Goal: Task Accomplishment & Management: Manage account settings

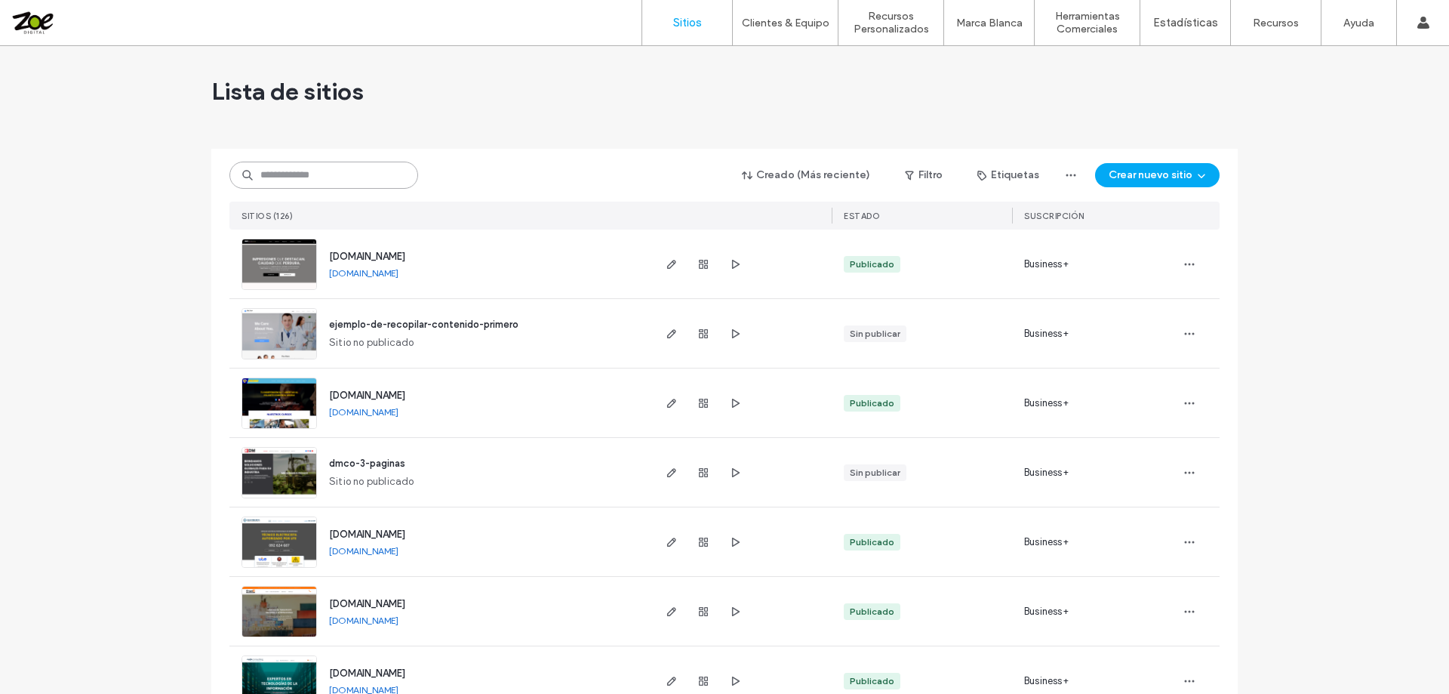
click at [273, 179] on input at bounding box center [323, 175] width 189 height 27
type input "*"
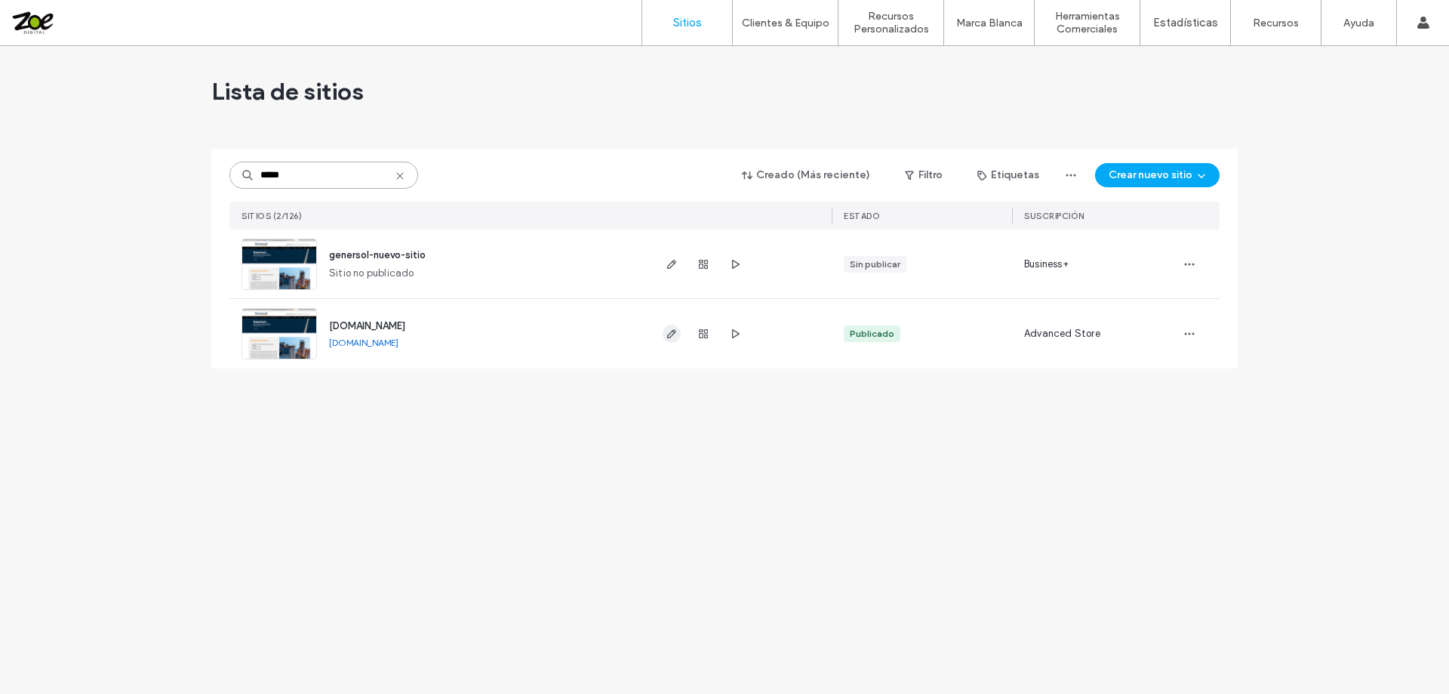
type input "*****"
click at [670, 333] on use "button" at bounding box center [671, 333] width 9 height 9
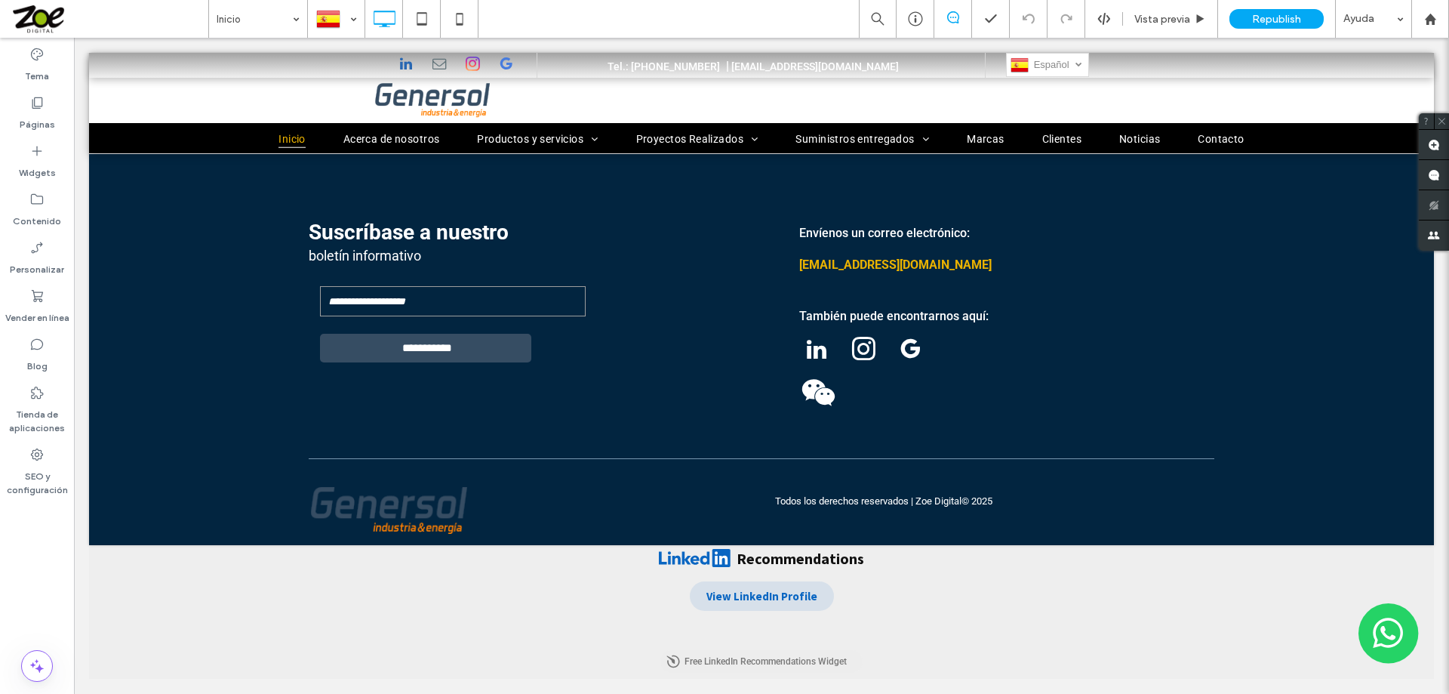
drag, startPoint x: 198, startPoint y: 559, endPoint x: 184, endPoint y: 621, distance: 63.4
click at [185, 623] on div "Recommendations View LinkedIn Profile Free LinkedIn Recommendations Widget" at bounding box center [761, 612] width 1345 height 134
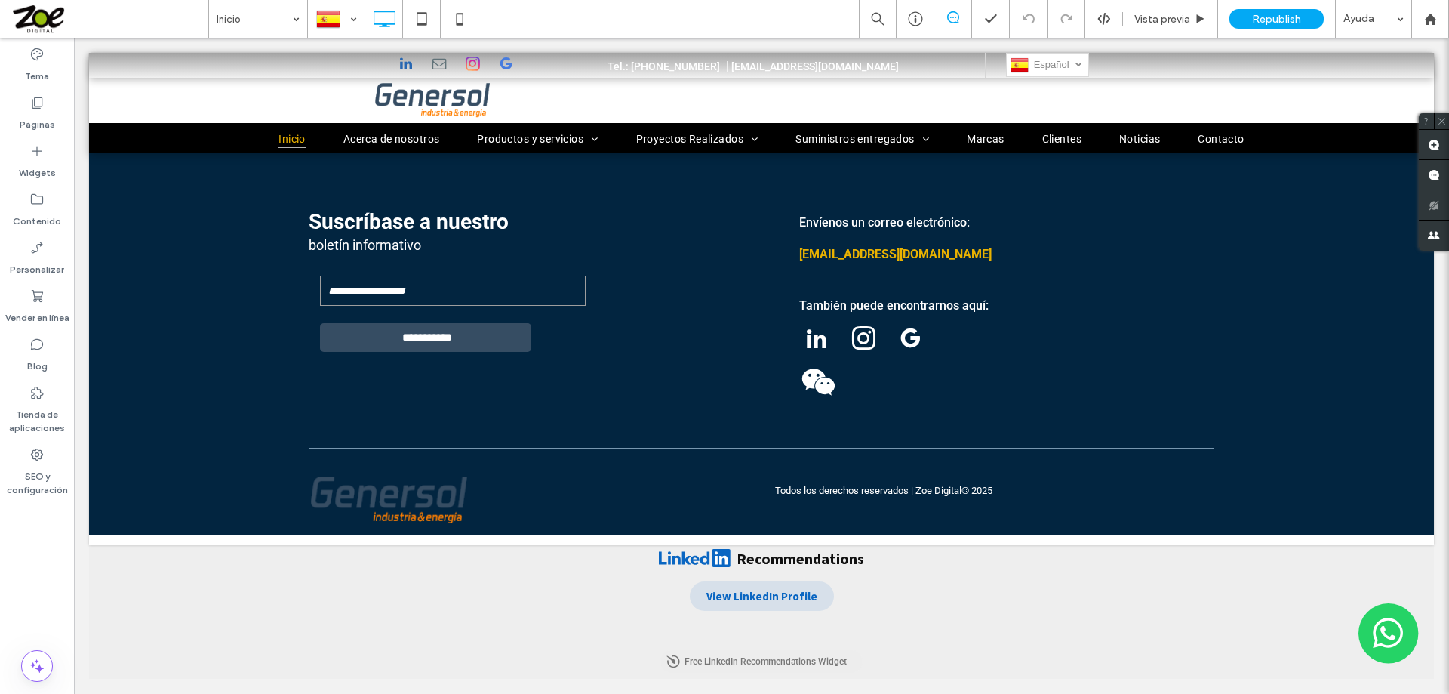
click at [149, 574] on div "Recommendations View LinkedIn Profile Free LinkedIn Recommendations Widget" at bounding box center [761, 612] width 1345 height 134
drag, startPoint x: 140, startPoint y: 587, endPoint x: 331, endPoint y: 615, distance: 193.9
click at [331, 615] on div "Recommendations View LinkedIn Profile" at bounding box center [762, 590] width 966 height 91
drag, startPoint x: 105, startPoint y: 540, endPoint x: 315, endPoint y: 587, distance: 215.0
click at [293, 597] on div "Recommendations View LinkedIn Profile" at bounding box center [762, 578] width 966 height 66
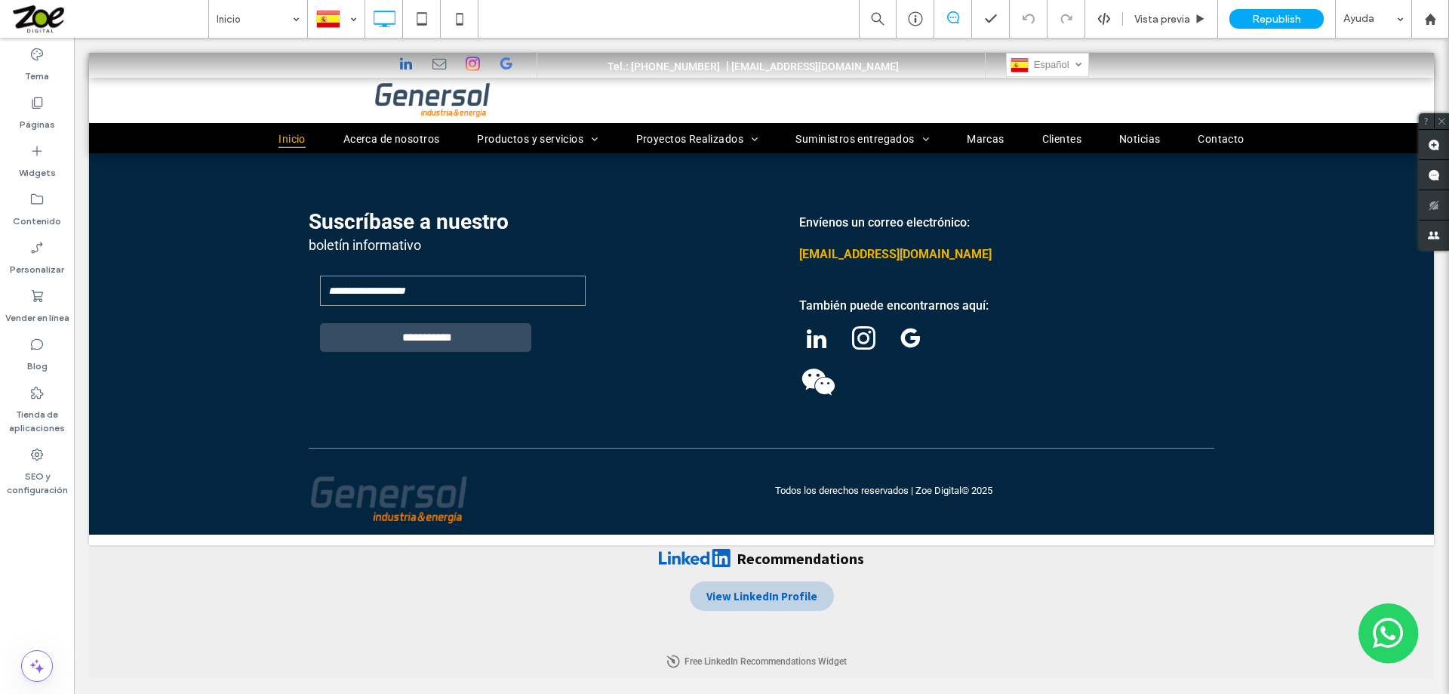
drag, startPoint x: 753, startPoint y: 595, endPoint x: 1078, endPoint y: 634, distance: 327.0
click at [1078, 634] on div "Recommendations View LinkedIn Profile" at bounding box center [762, 590] width 966 height 91
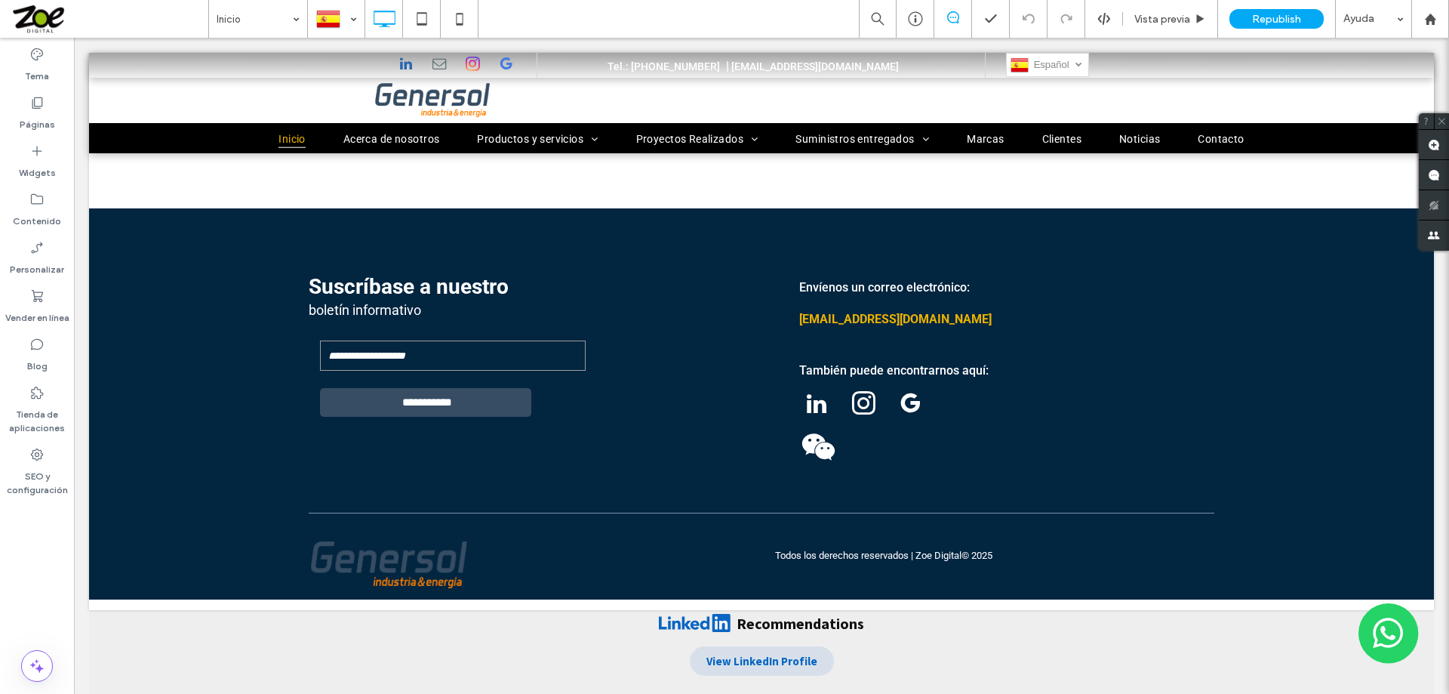
scroll to position [1487, 0]
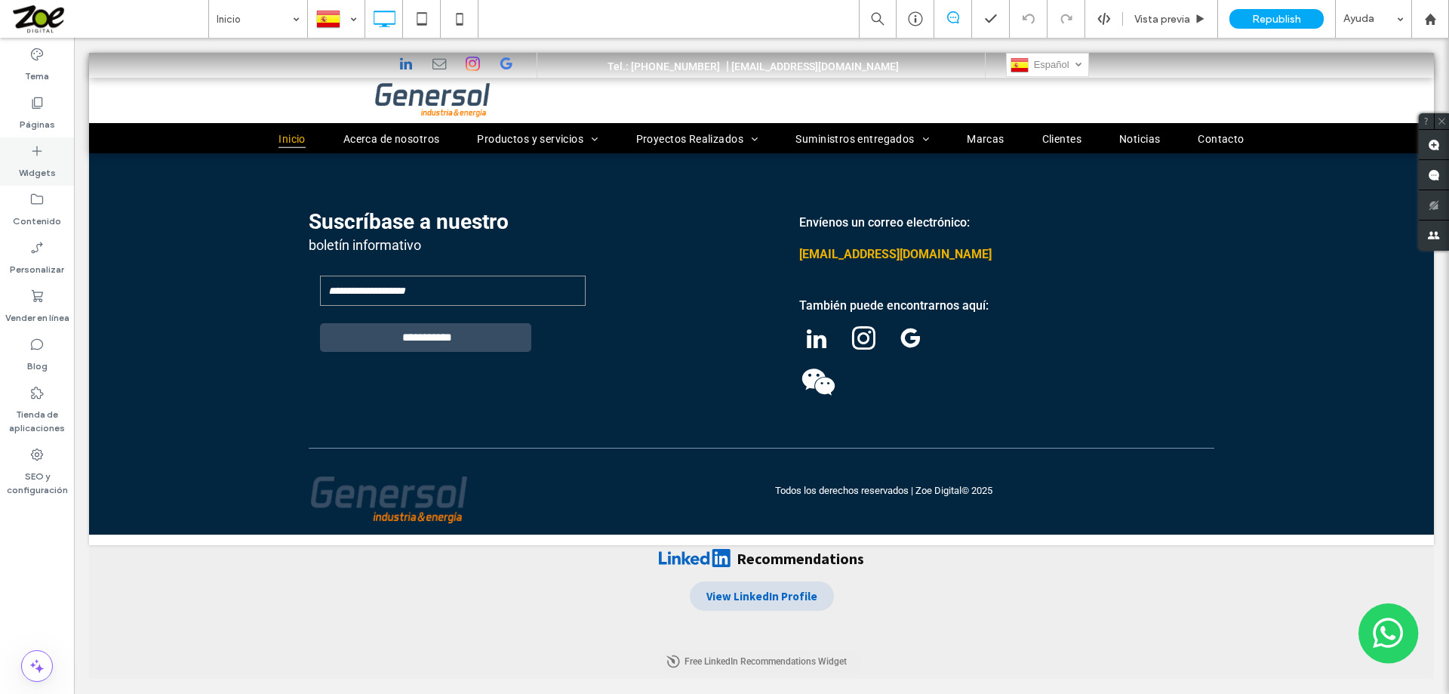
drag, startPoint x: 722, startPoint y: 620, endPoint x: 33, endPoint y: 151, distance: 832.9
click at [33, 151] on use at bounding box center [37, 151] width 10 height 10
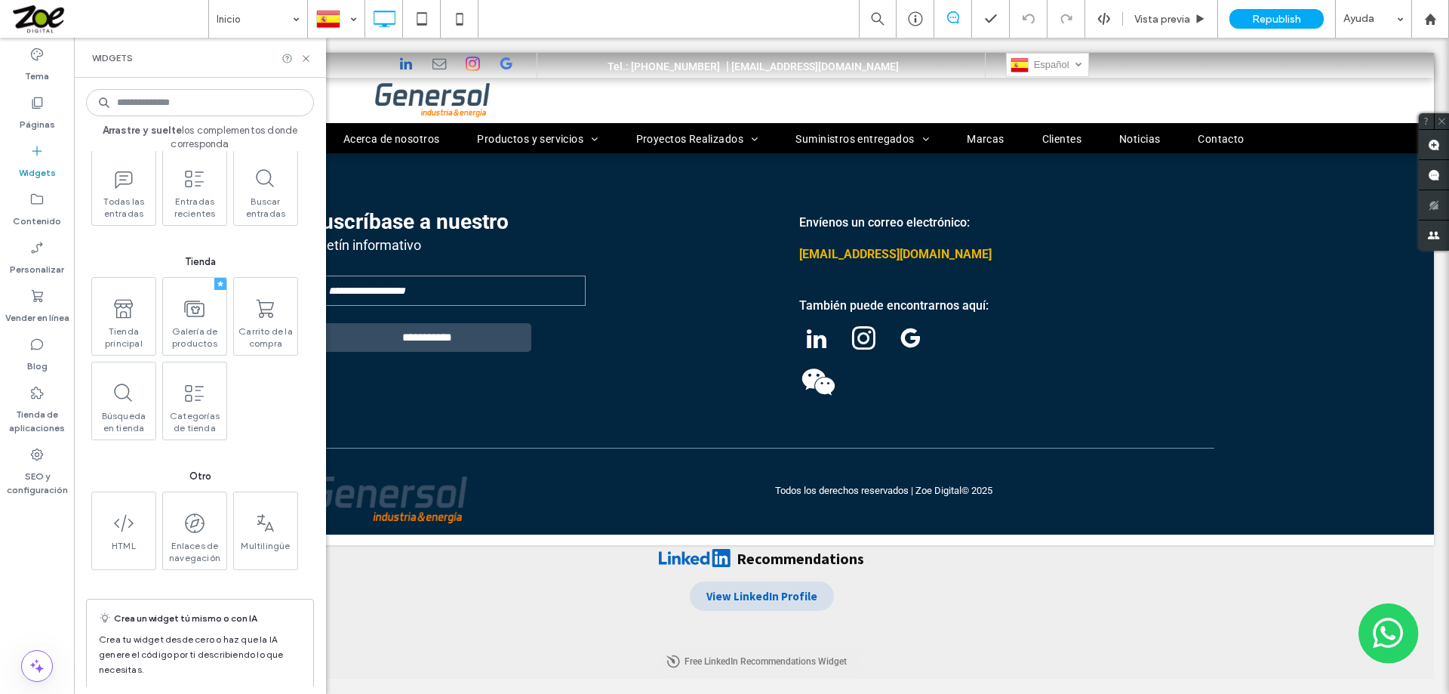
scroll to position [2475, 0]
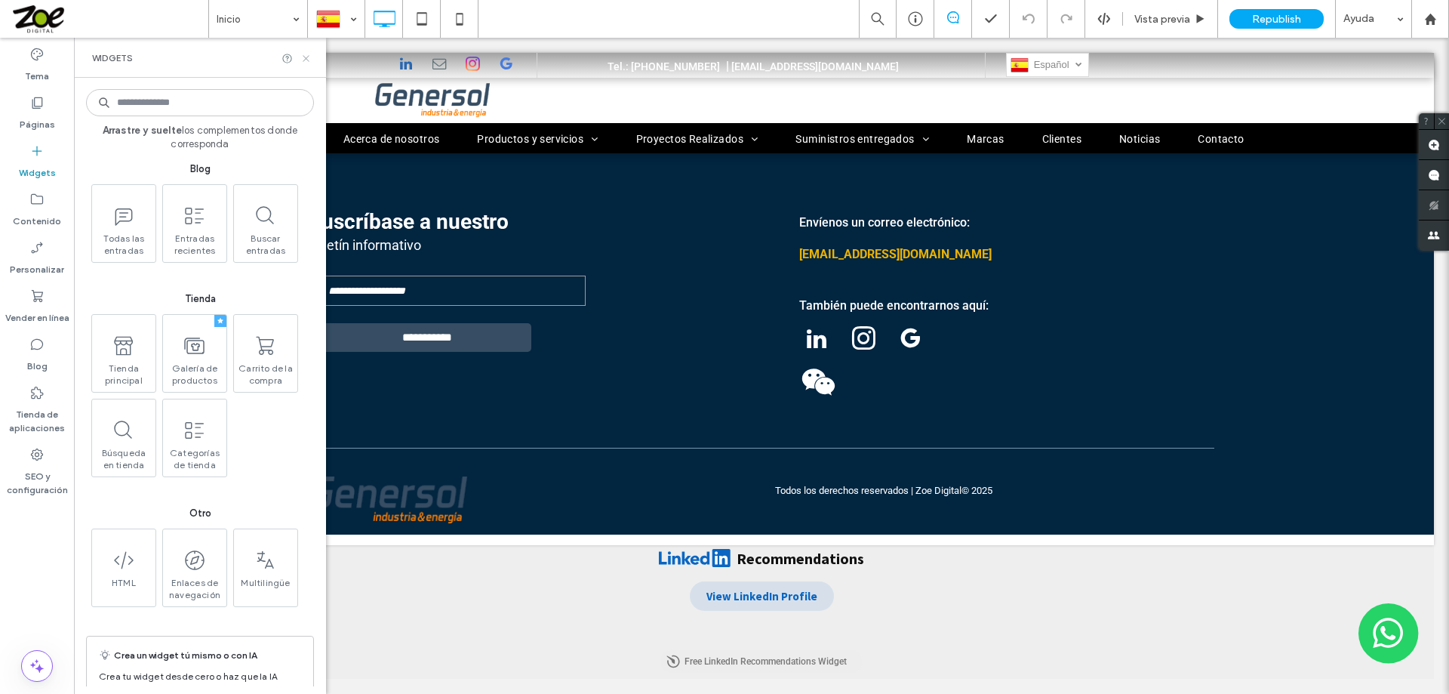
click at [306, 60] on icon at bounding box center [305, 58] width 11 height 11
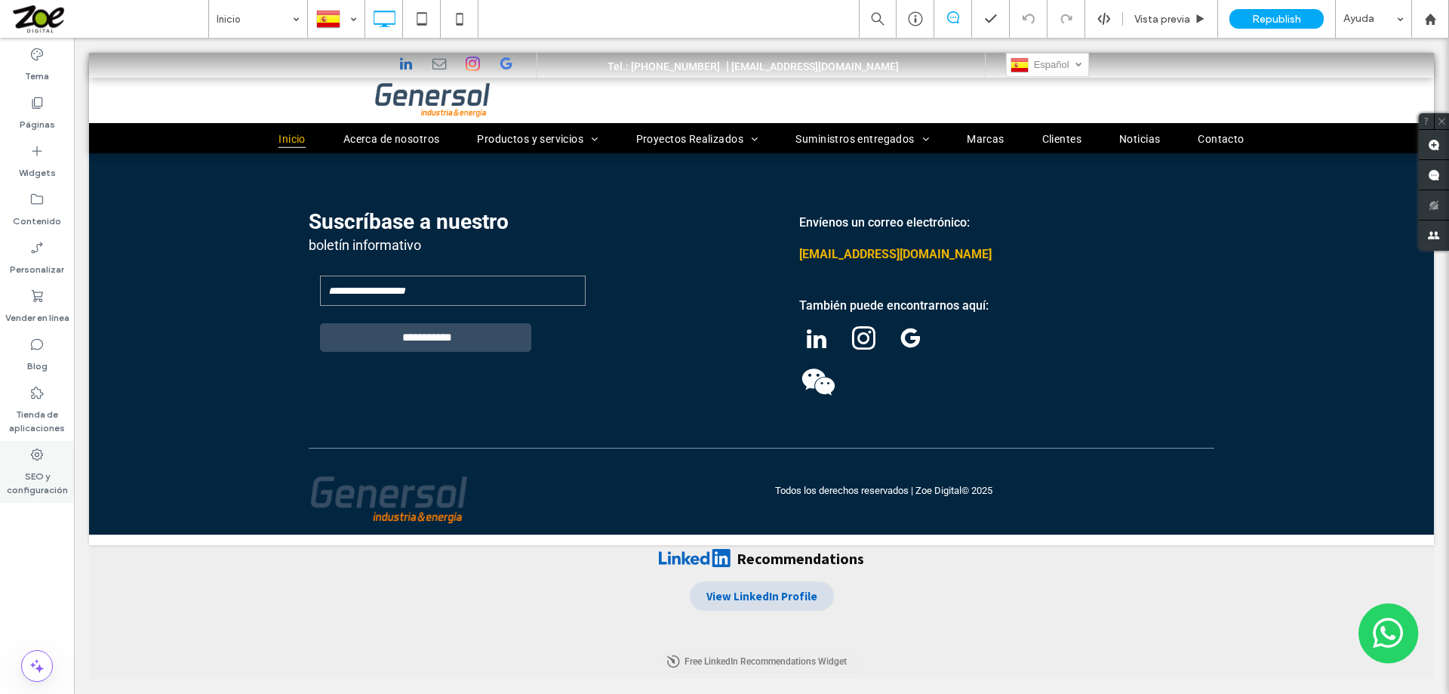
click at [34, 467] on label "SEO y configuración" at bounding box center [37, 479] width 74 height 35
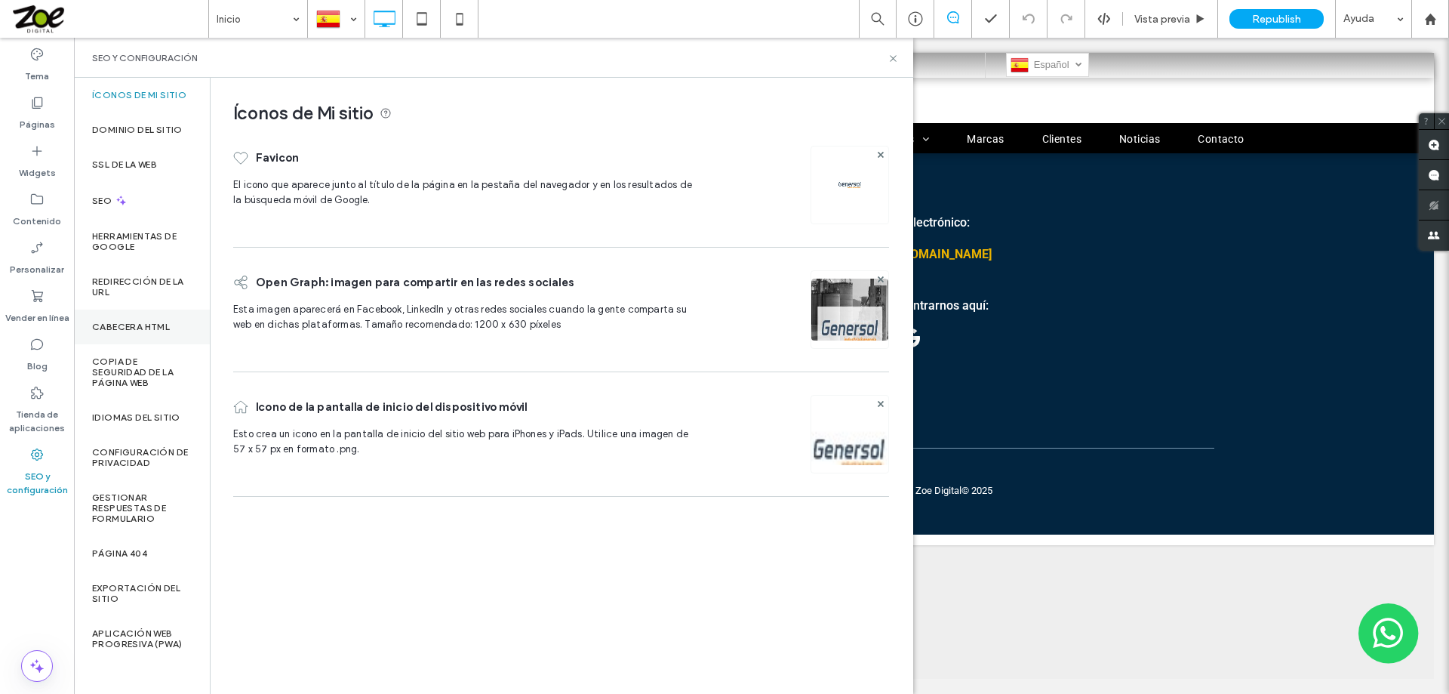
click at [120, 327] on label "CABECERA HTML" at bounding box center [131, 327] width 78 height 11
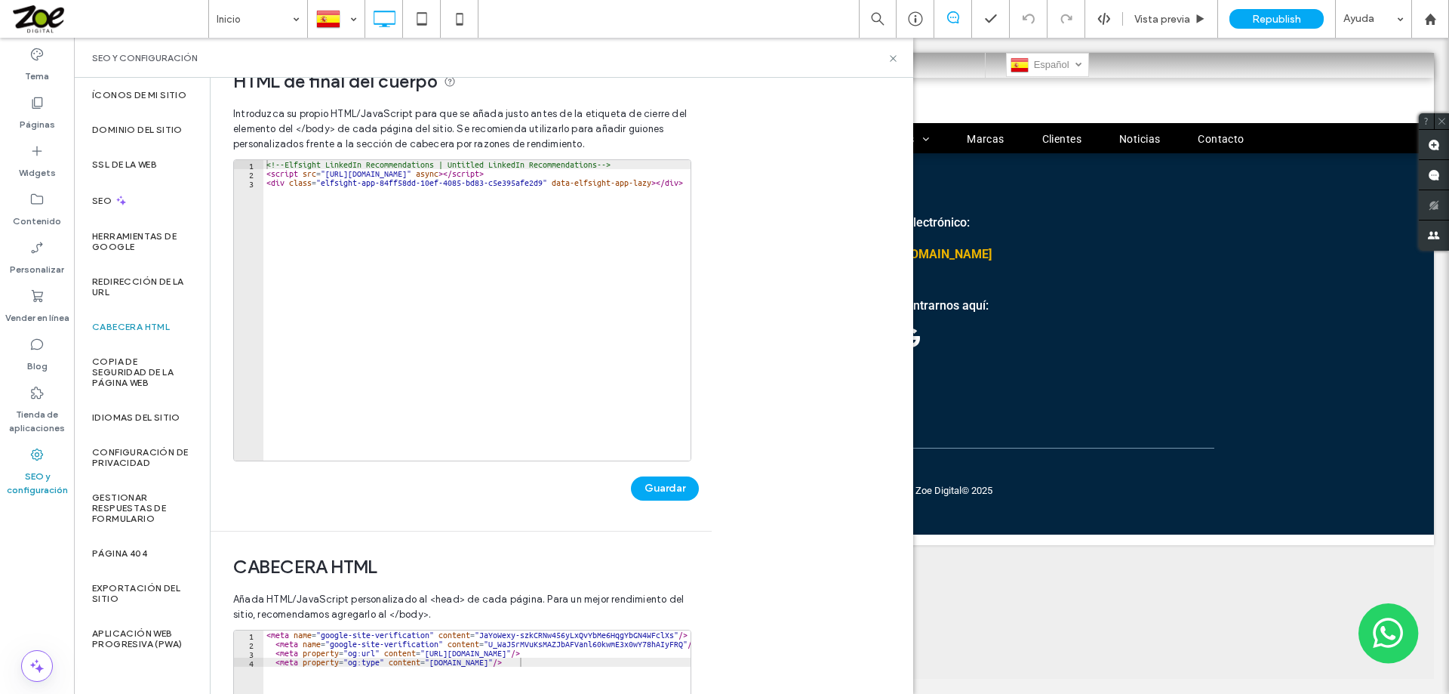
scroll to position [0, 0]
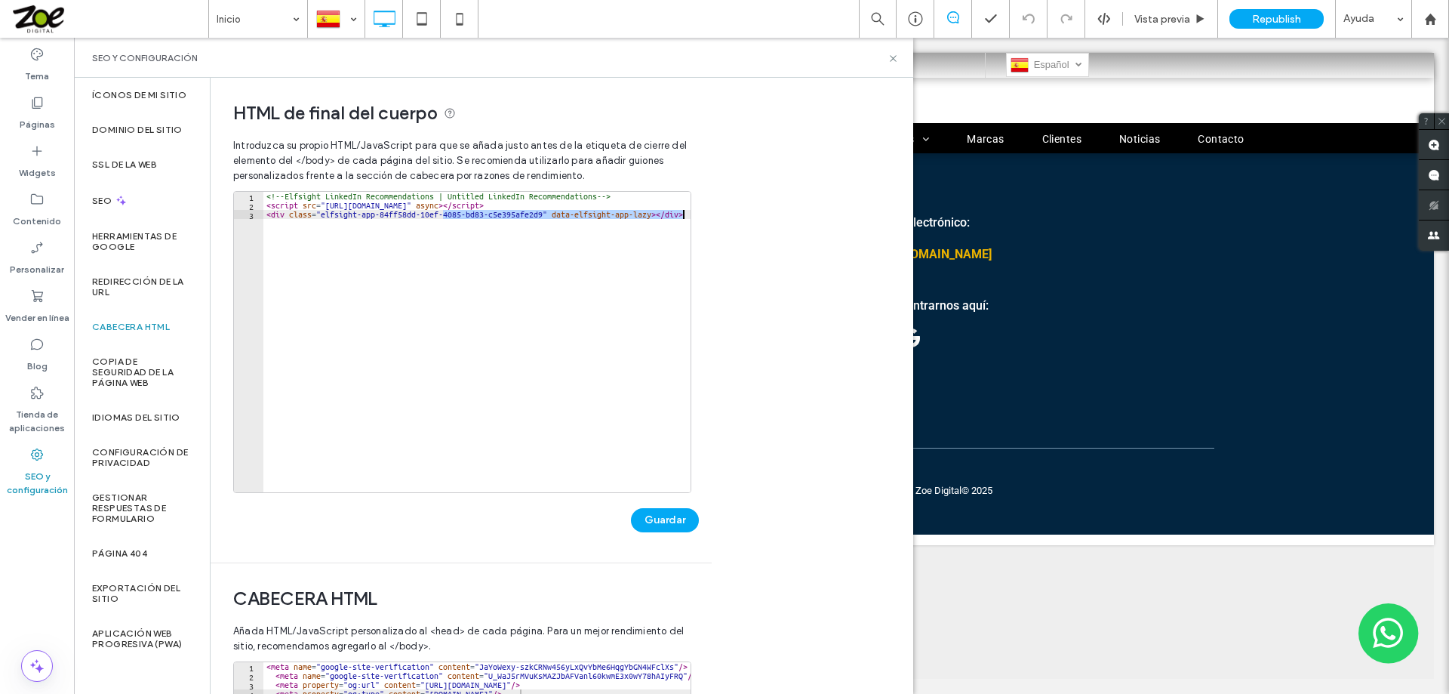
drag, startPoint x: 441, startPoint y: 215, endPoint x: 699, endPoint y: 217, distance: 258.2
click at [699, 217] on div "**********" at bounding box center [456, 320] width 490 height 485
click at [265, 194] on div "<!-- Elfsight LinkedIn Recommendations | Untitled LinkedIn Recommendations --> …" at bounding box center [476, 351] width 427 height 319
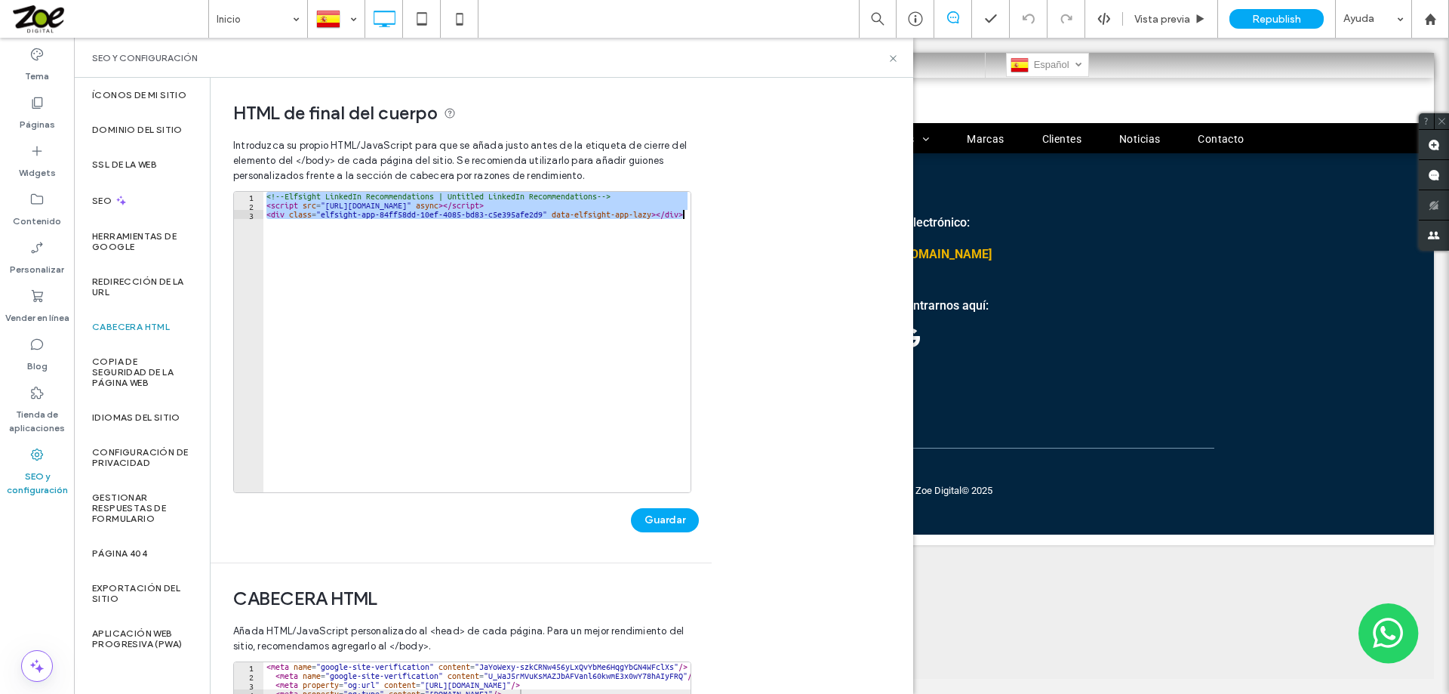
drag, startPoint x: 266, startPoint y: 193, endPoint x: 725, endPoint y: 231, distance: 459.8
click at [725, 231] on div "**********" at bounding box center [562, 386] width 703 height 616
type textarea "**********"
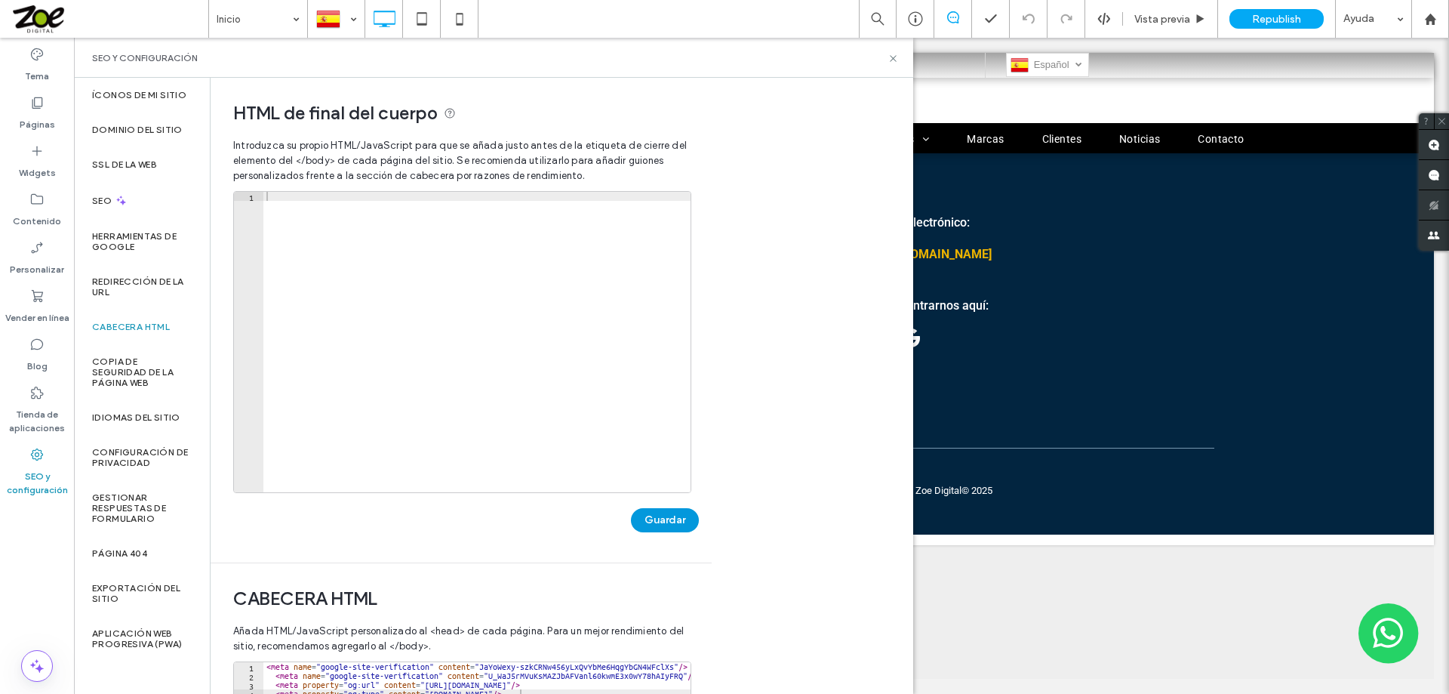
click at [656, 517] on button "Guardar" at bounding box center [665, 520] width 68 height 24
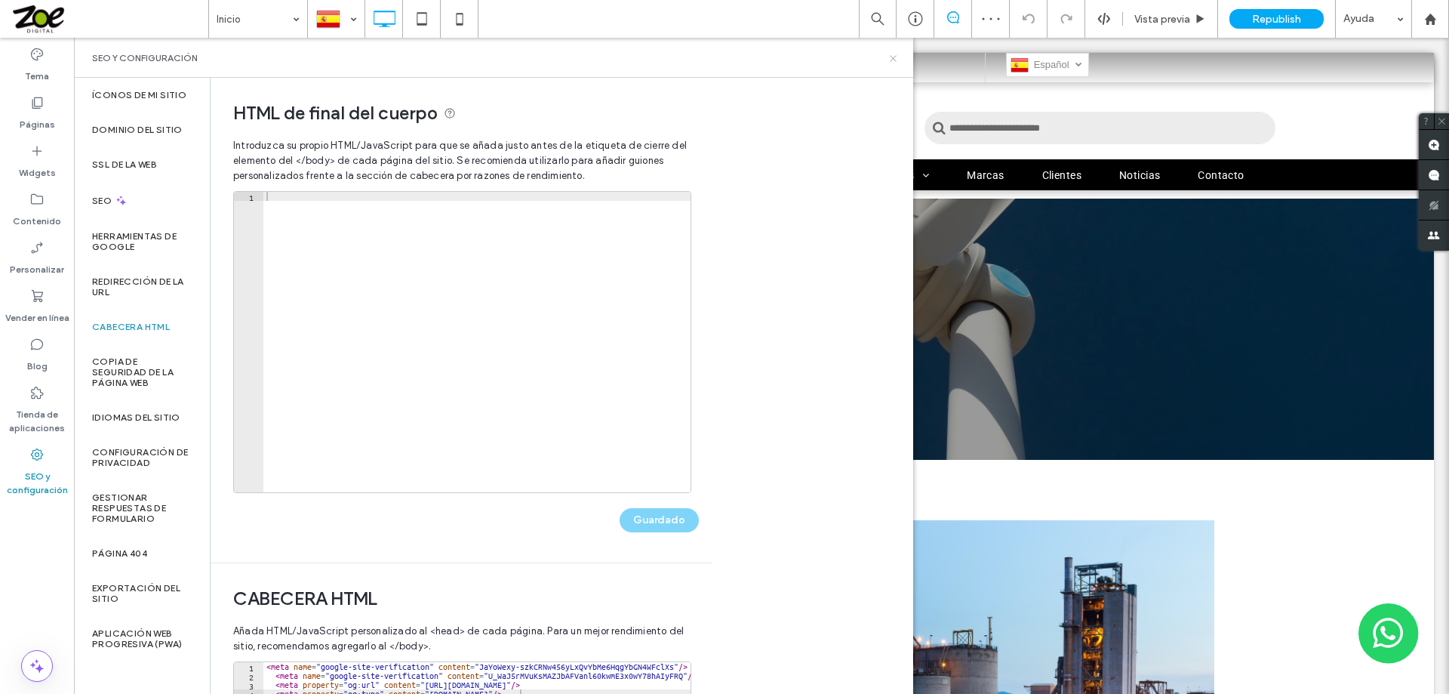
click at [894, 57] on icon at bounding box center [893, 58] width 11 height 11
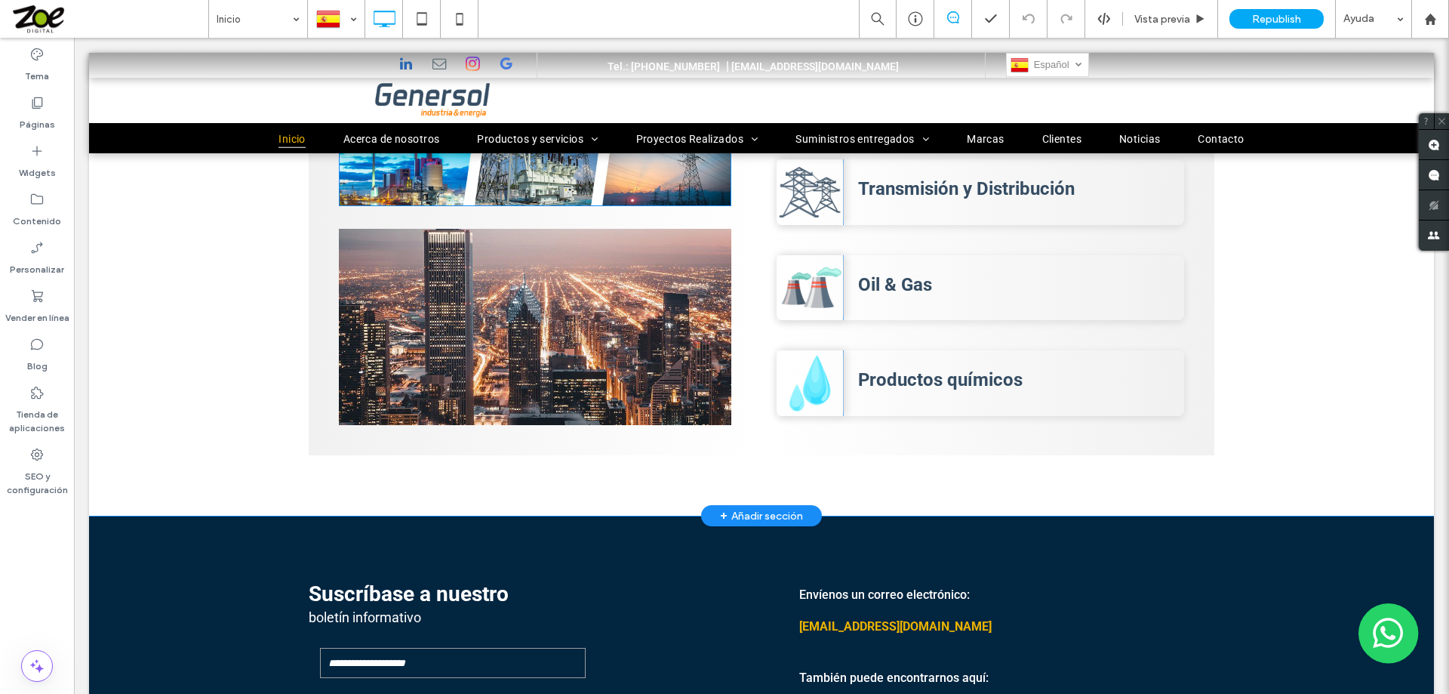
scroll to position [901, 0]
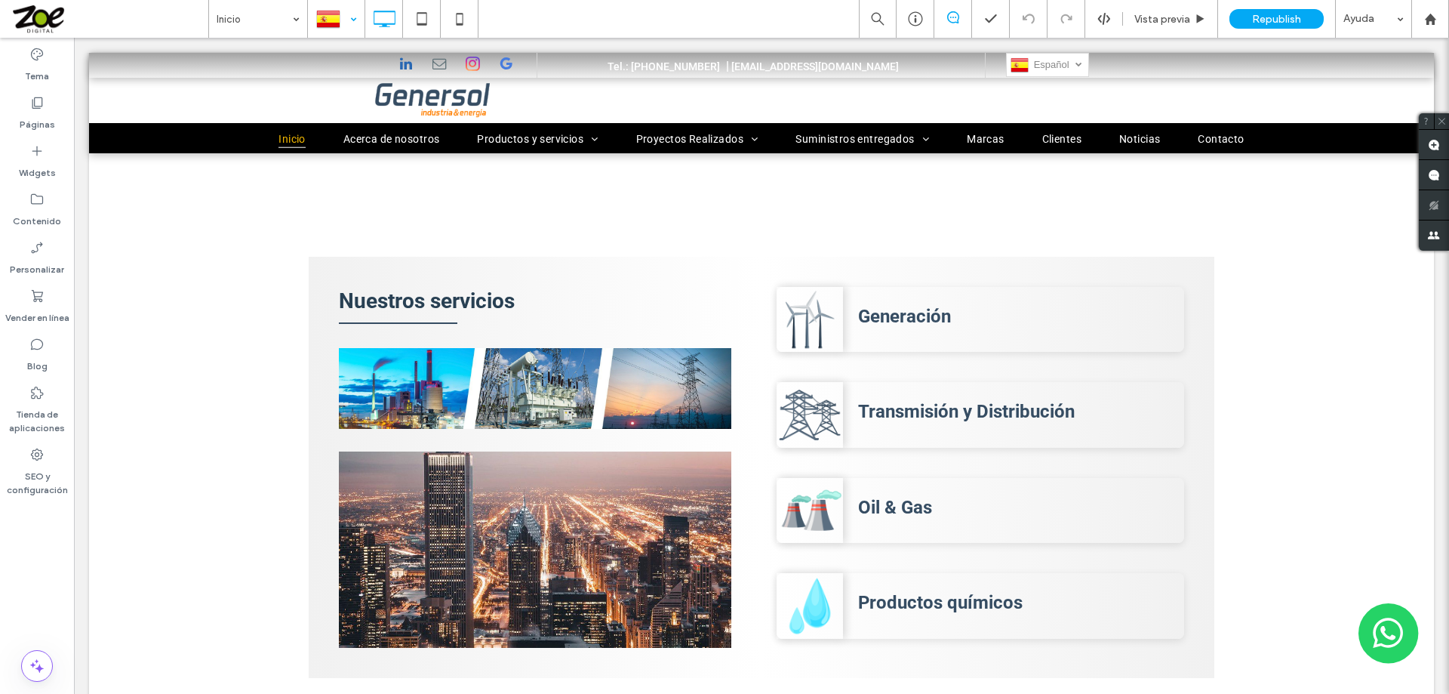
click at [349, 20] on div at bounding box center [336, 19] width 55 height 36
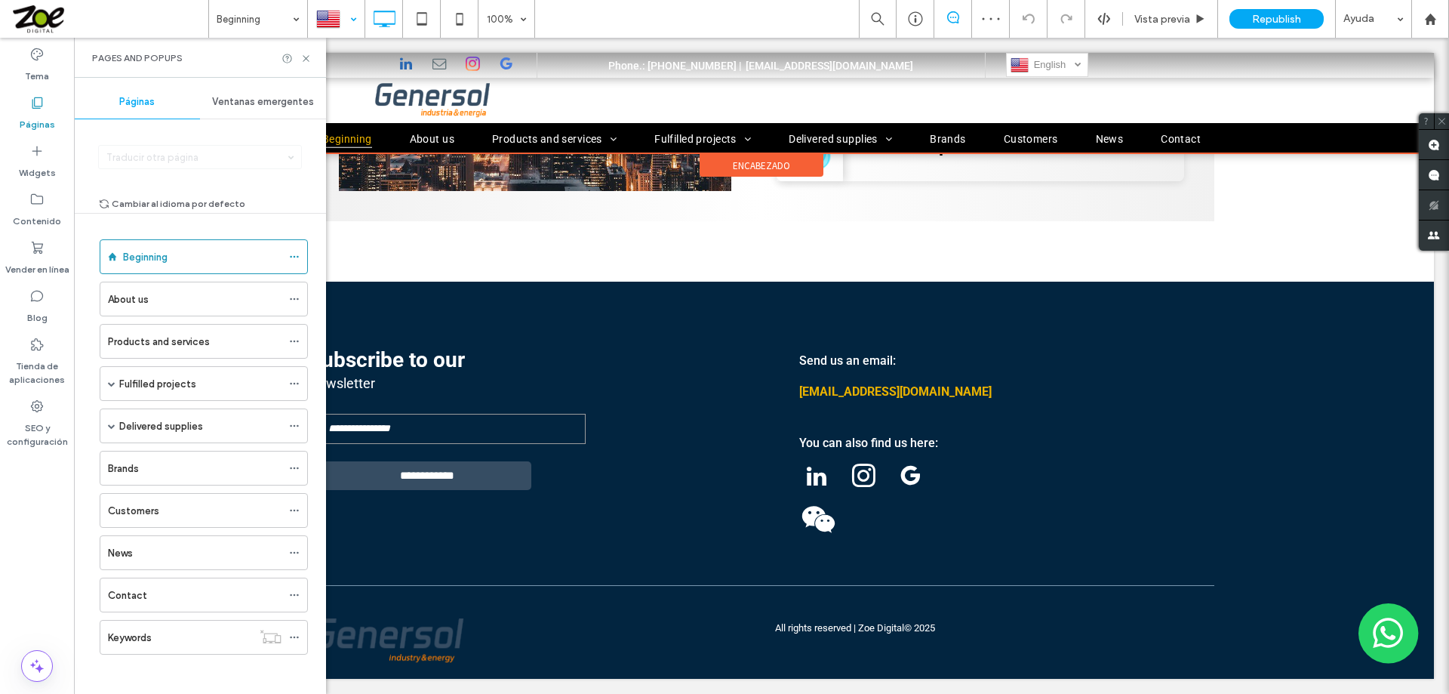
scroll to position [998, 0]
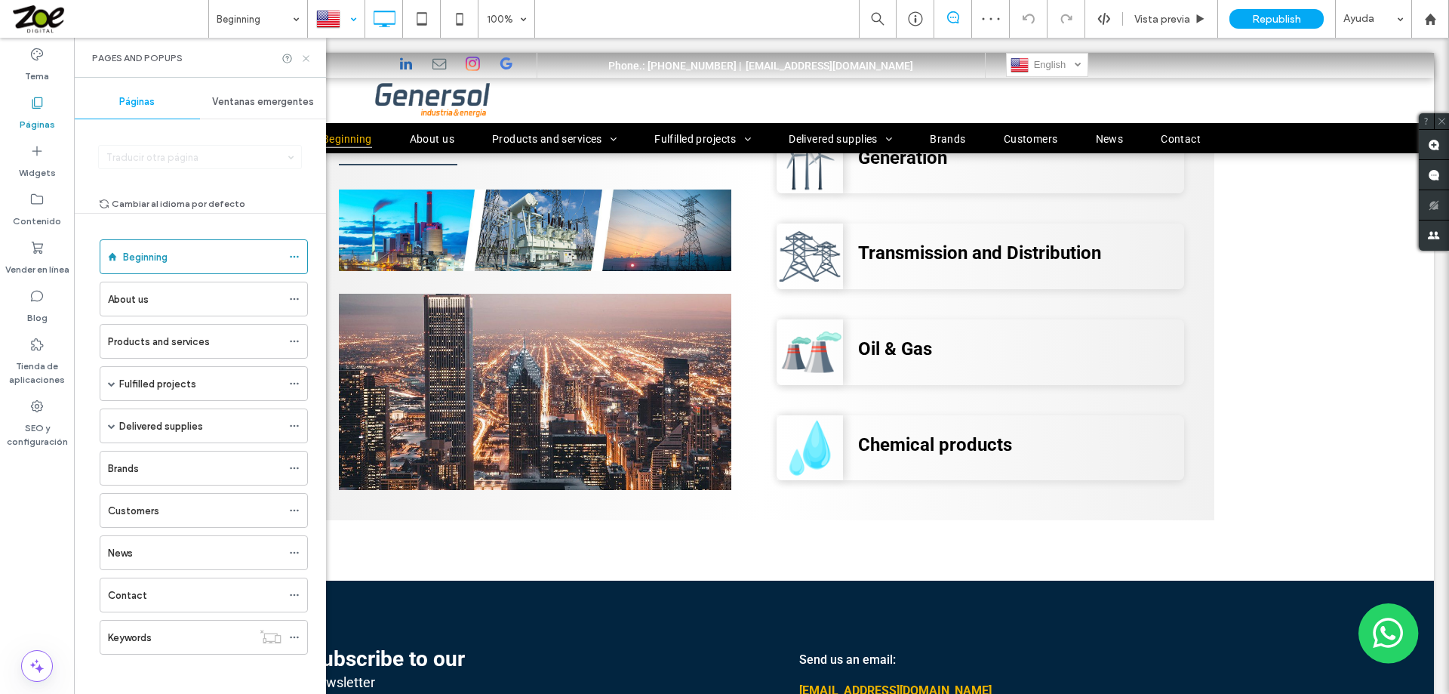
click at [308, 57] on icon at bounding box center [305, 58] width 11 height 11
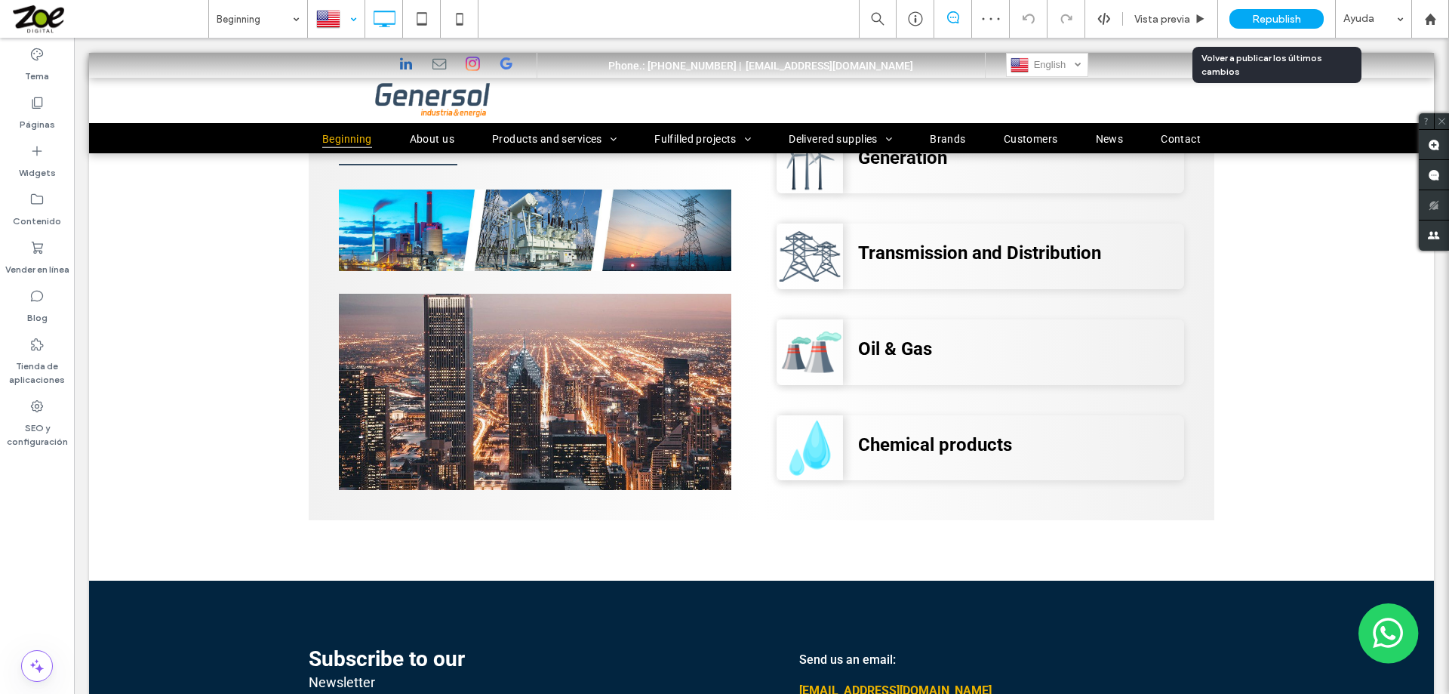
click at [1272, 14] on span "Republish" at bounding box center [1276, 19] width 49 height 13
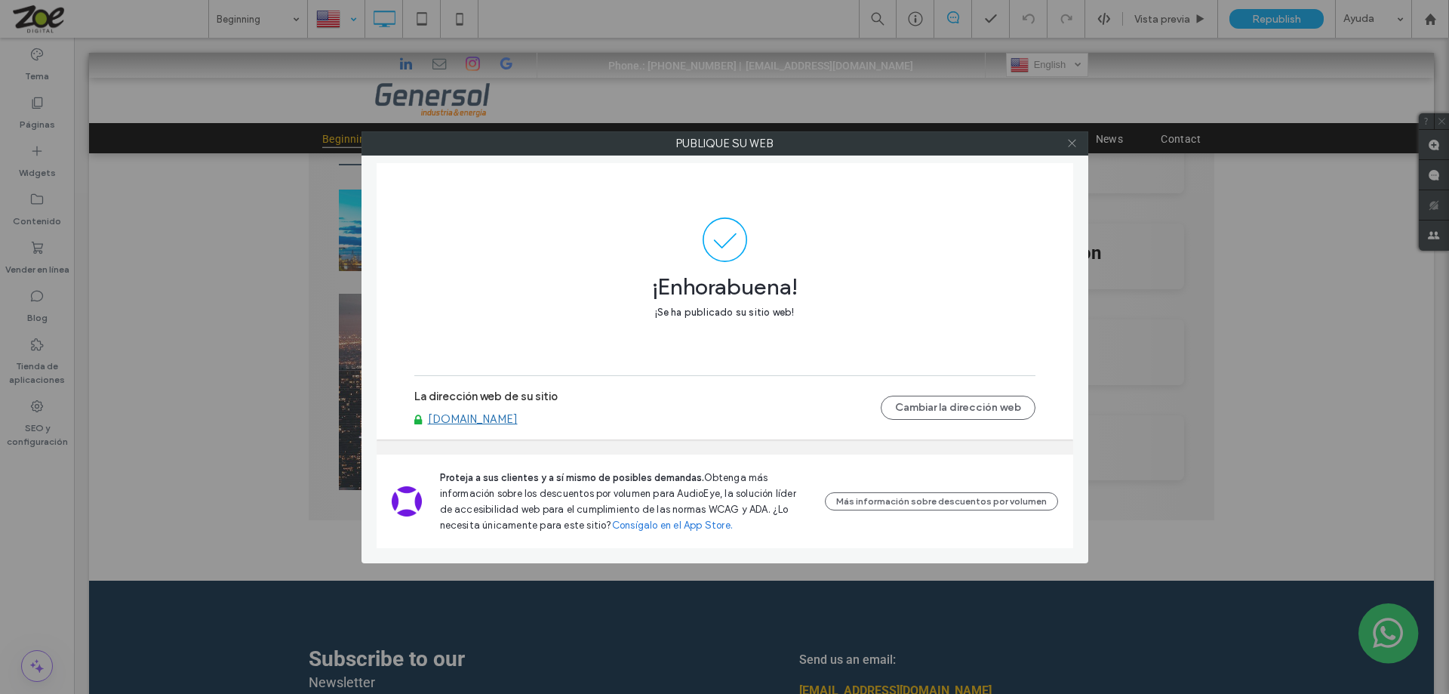
click at [1071, 138] on icon at bounding box center [1072, 142] width 11 height 11
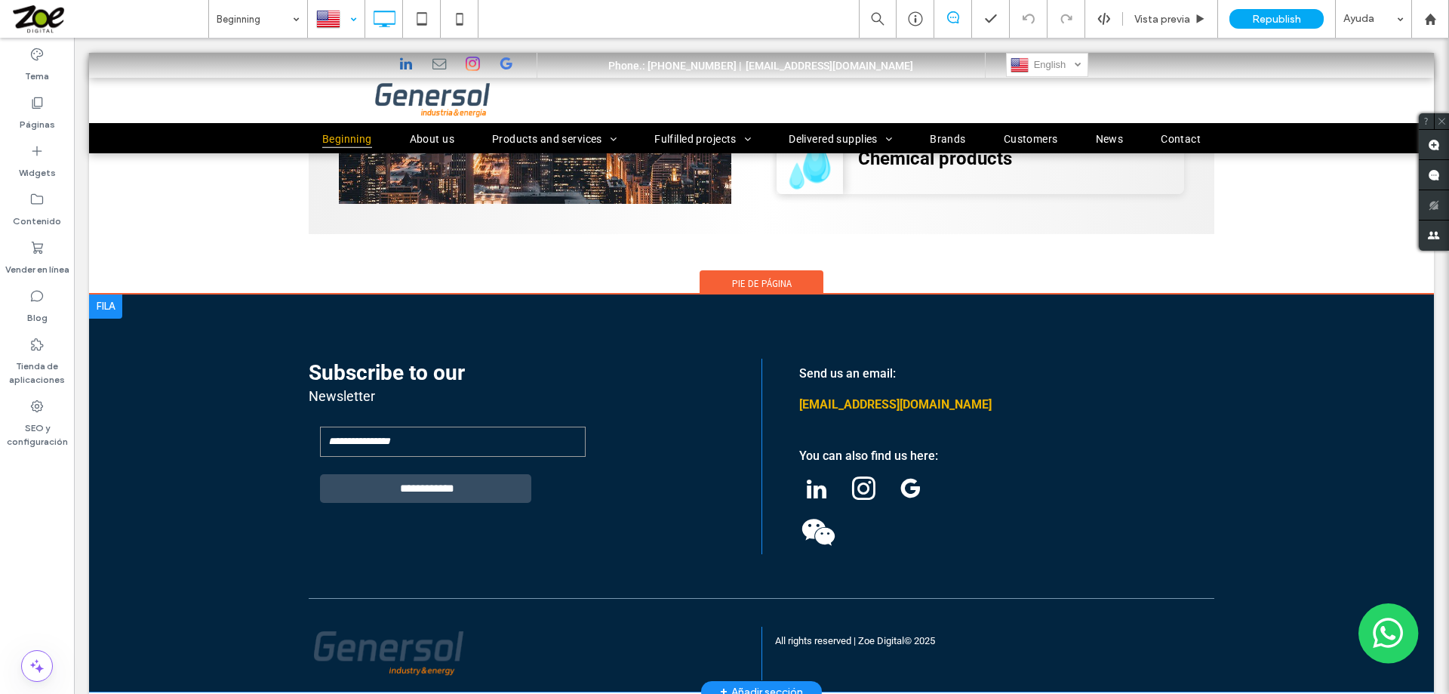
scroll to position [1300, 0]
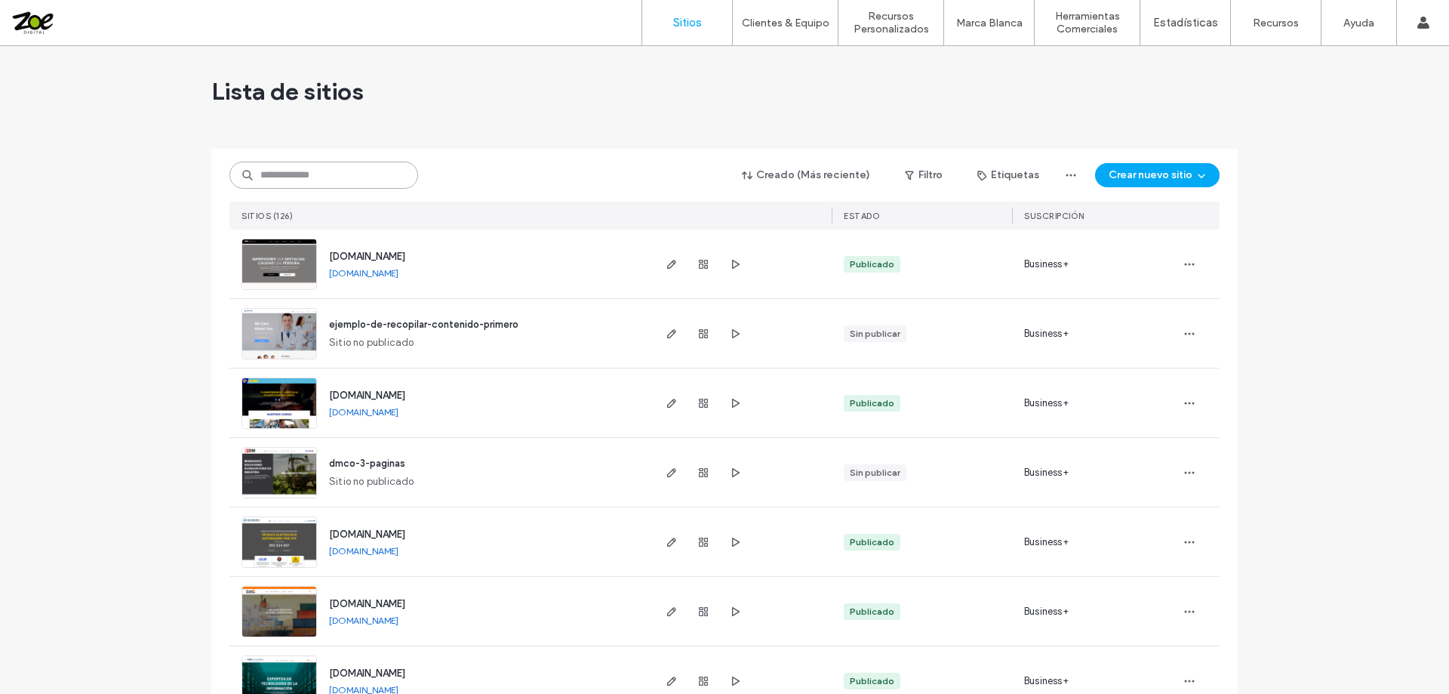
click at [337, 174] on input at bounding box center [323, 175] width 189 height 27
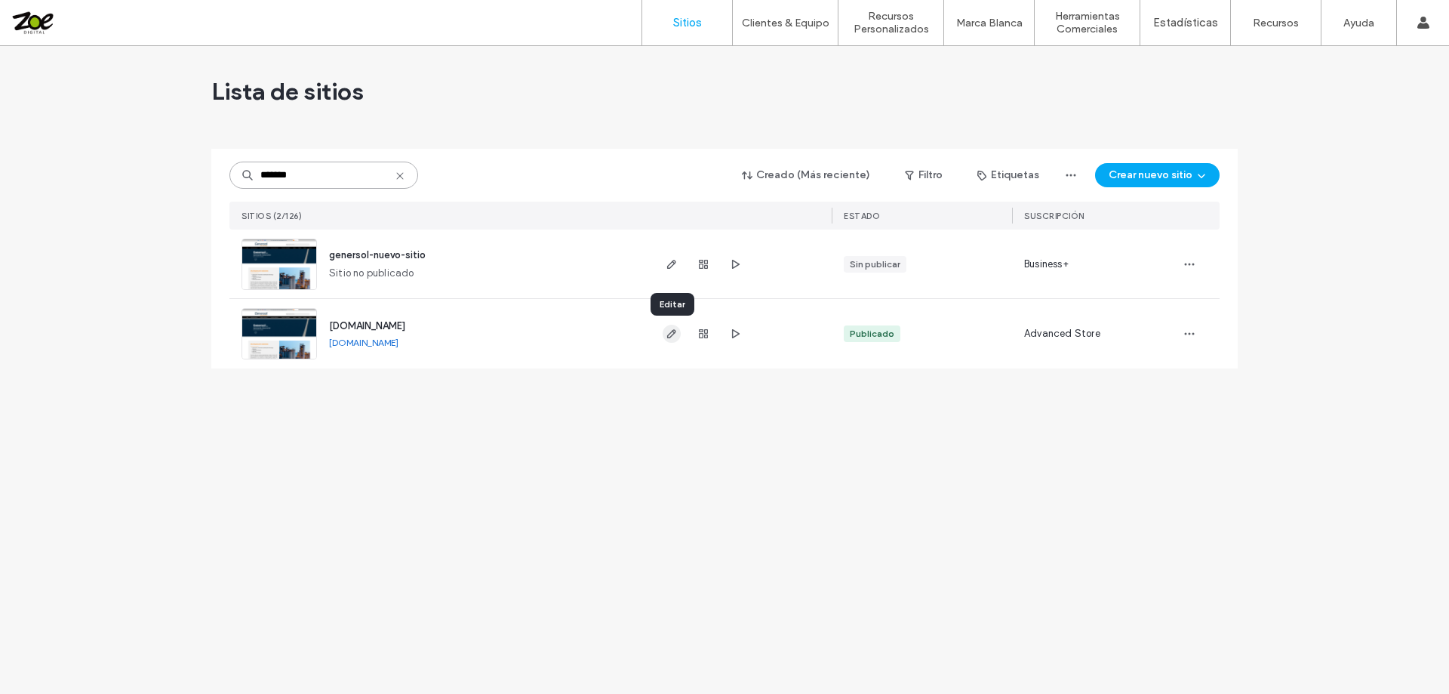
type input "*******"
click at [670, 332] on icon "button" at bounding box center [672, 334] width 12 height 12
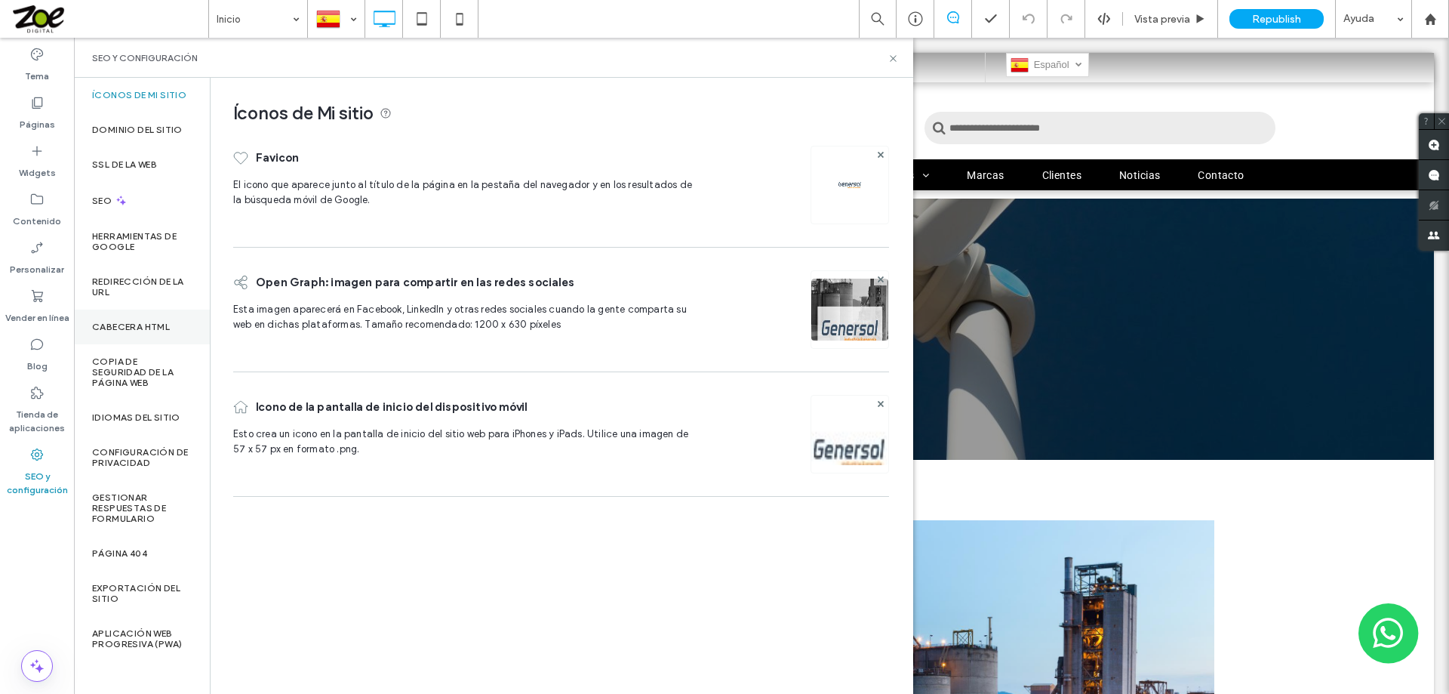
click at [115, 328] on label "CABECERA HTML" at bounding box center [131, 327] width 78 height 11
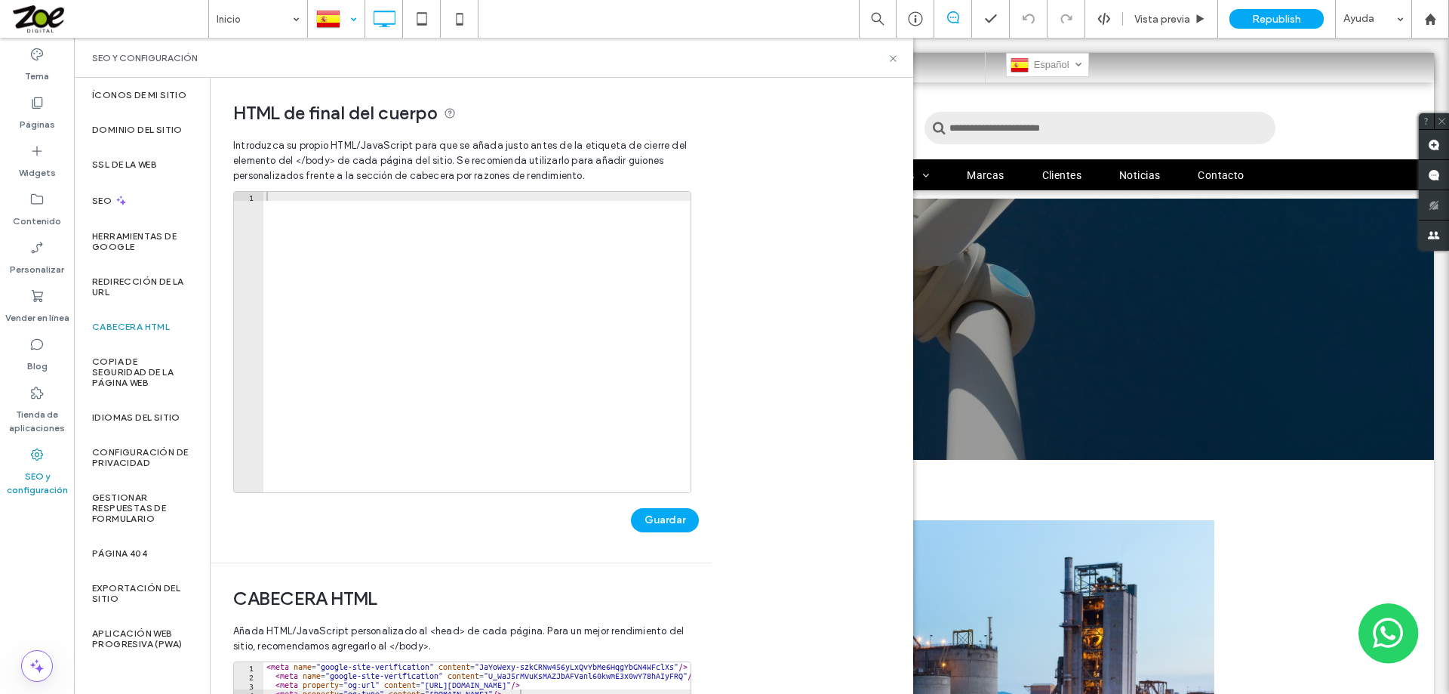
click at [352, 19] on div at bounding box center [336, 19] width 55 height 36
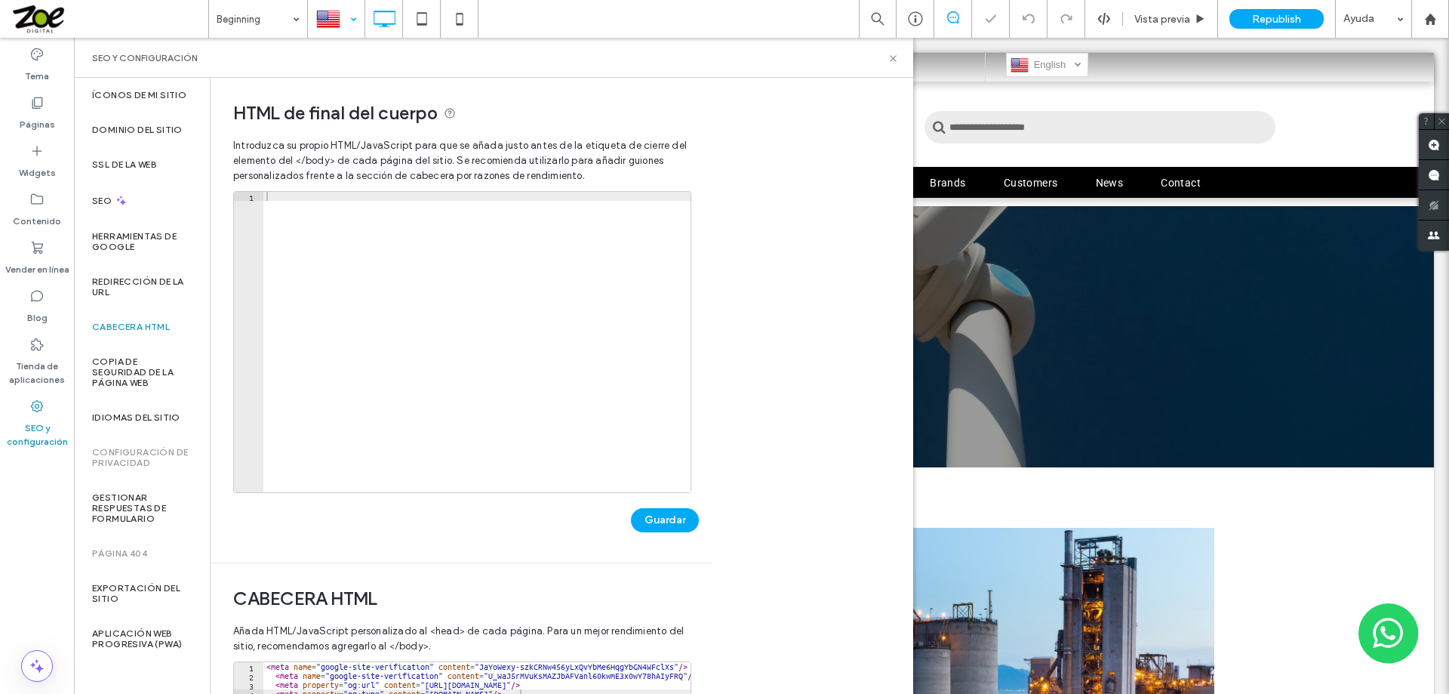
click at [136, 324] on label "CABECERA HTML" at bounding box center [131, 327] width 78 height 11
click at [889, 58] on icon at bounding box center [893, 58] width 11 height 11
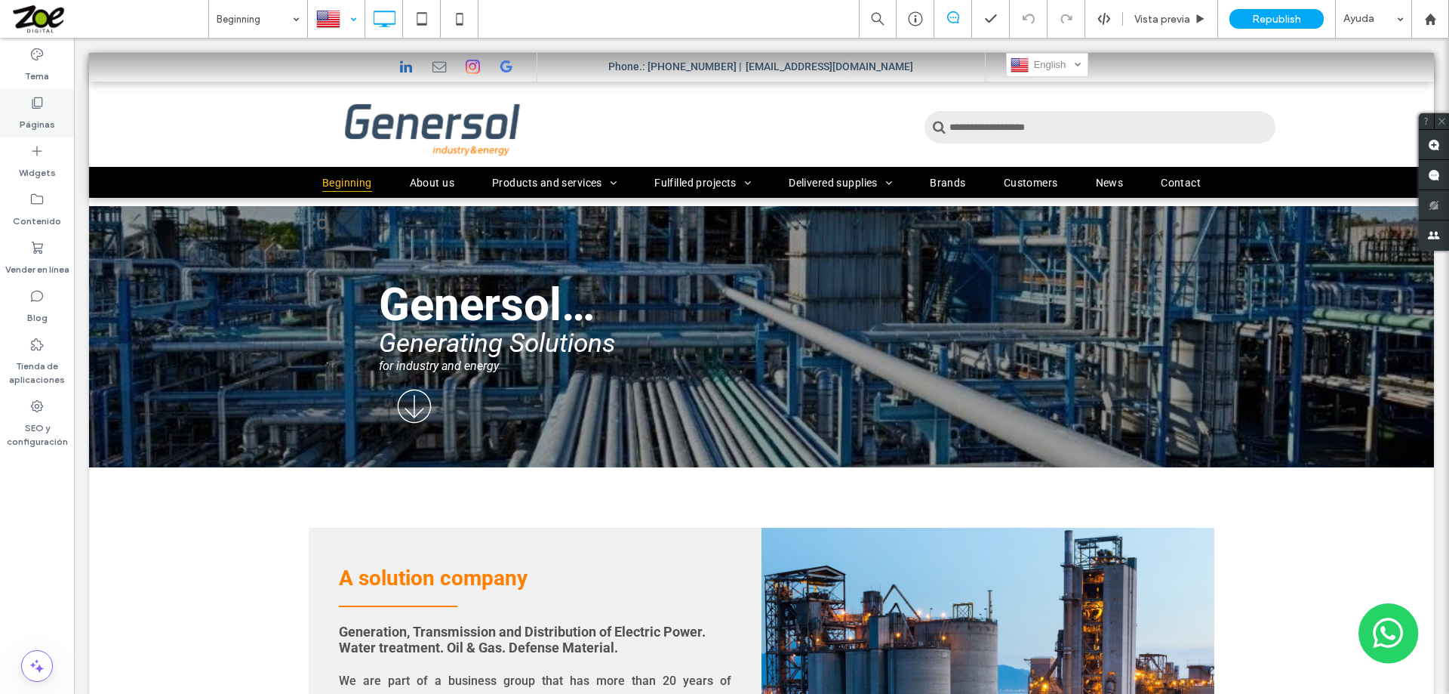
click at [31, 108] on icon at bounding box center [36, 102] width 15 height 15
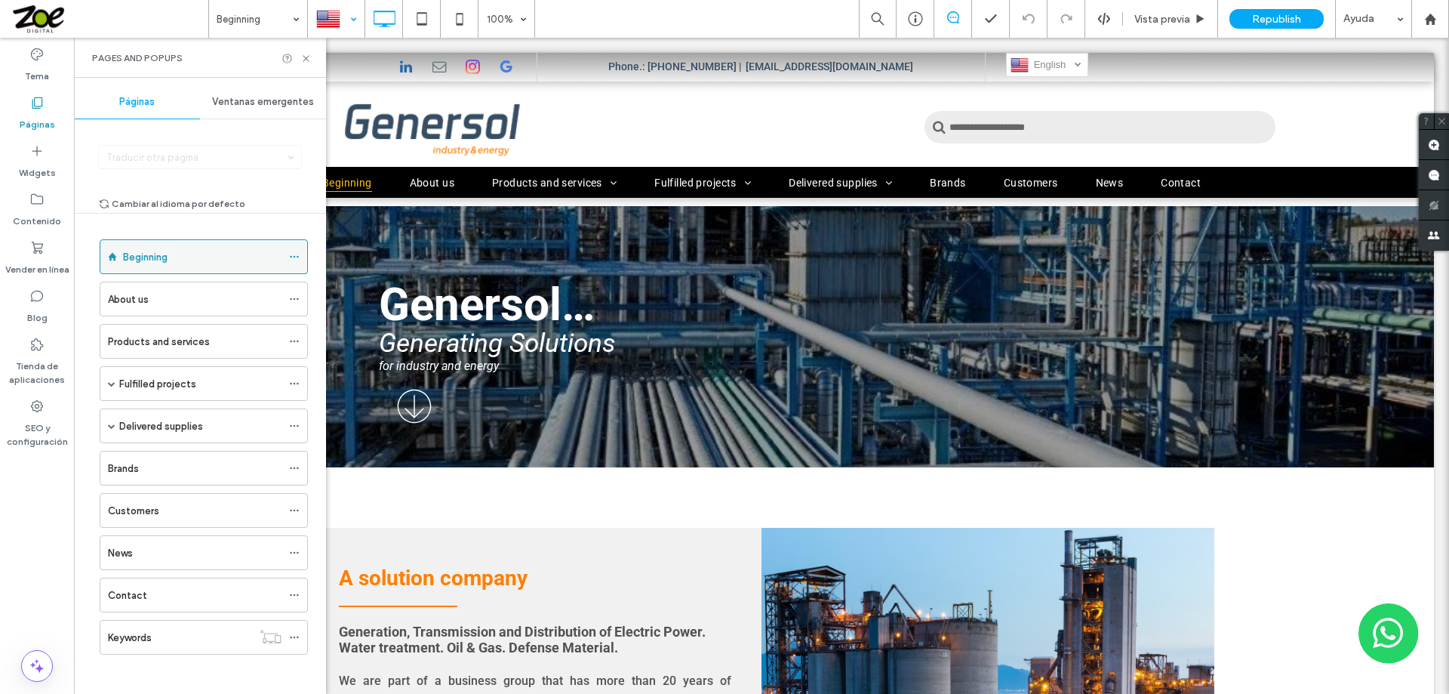
click at [297, 257] on icon at bounding box center [294, 256] width 11 height 11
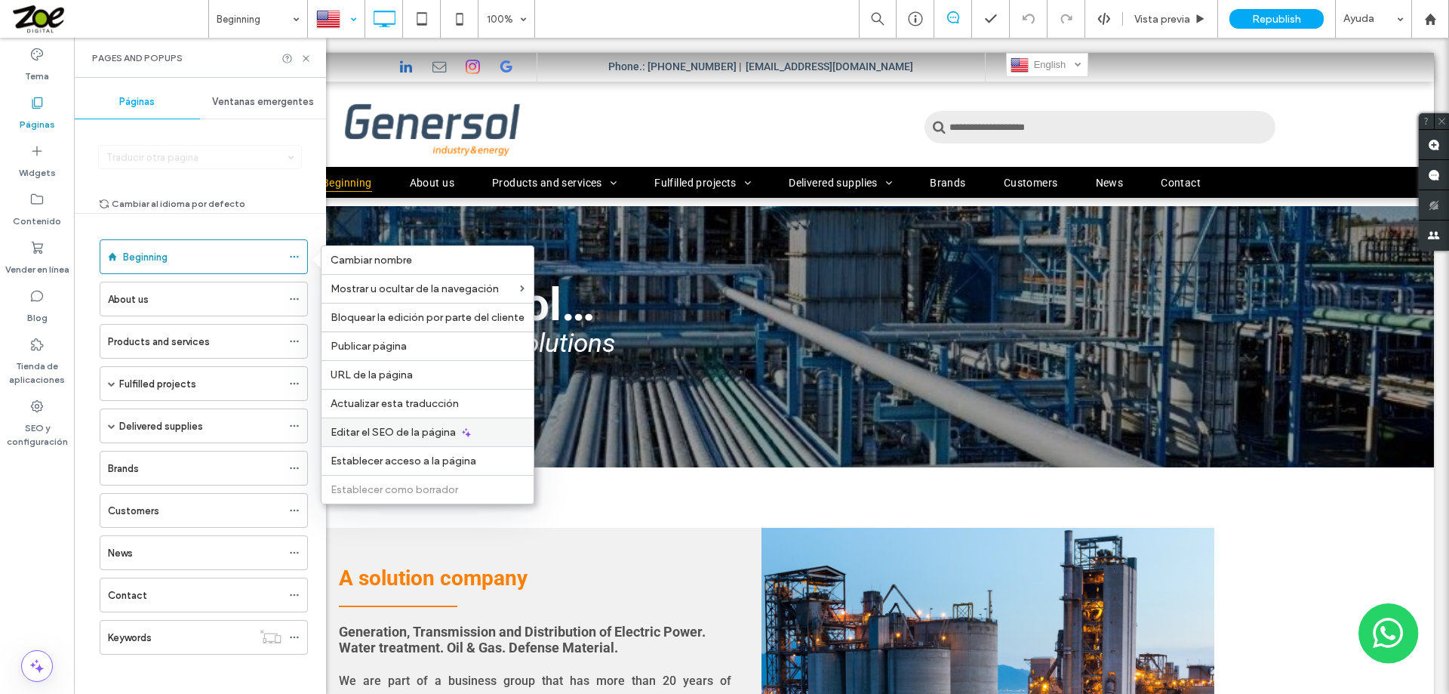
click at [380, 432] on span "Editar el SEO de la página" at bounding box center [393, 432] width 125 height 13
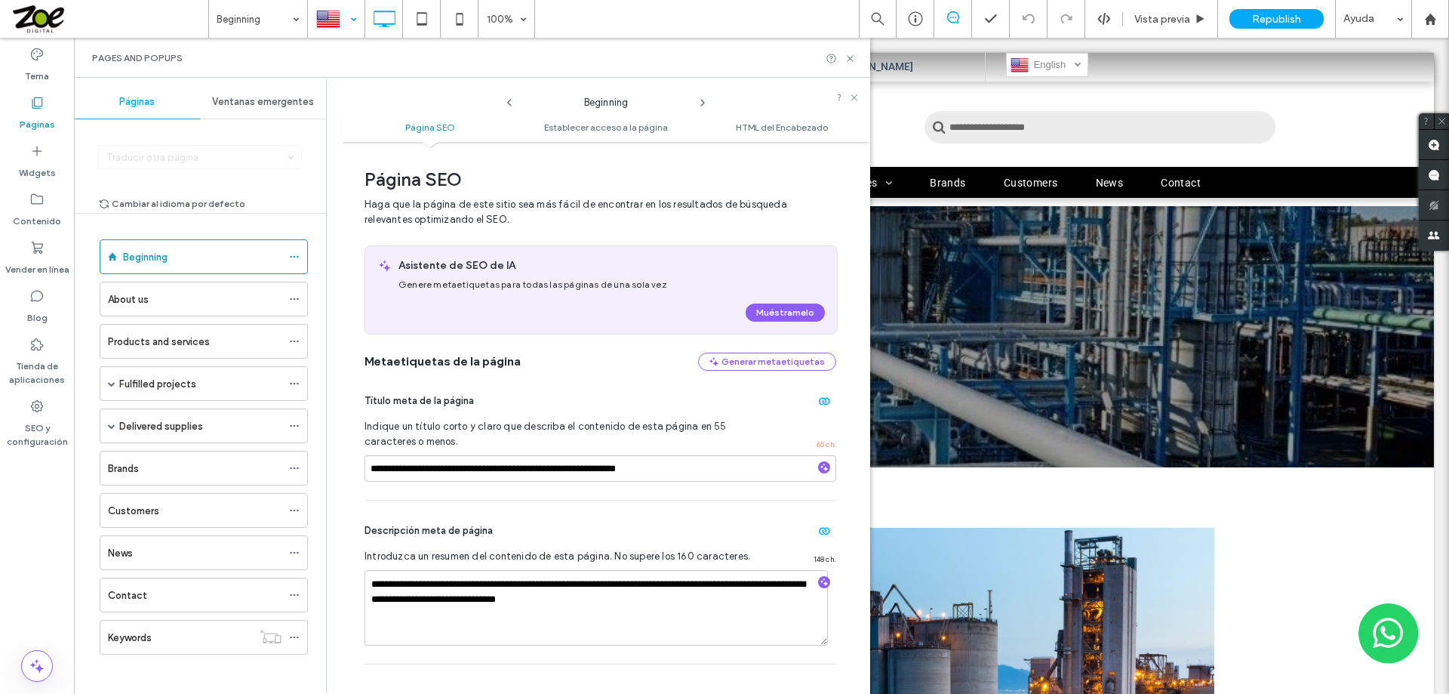
scroll to position [8, 0]
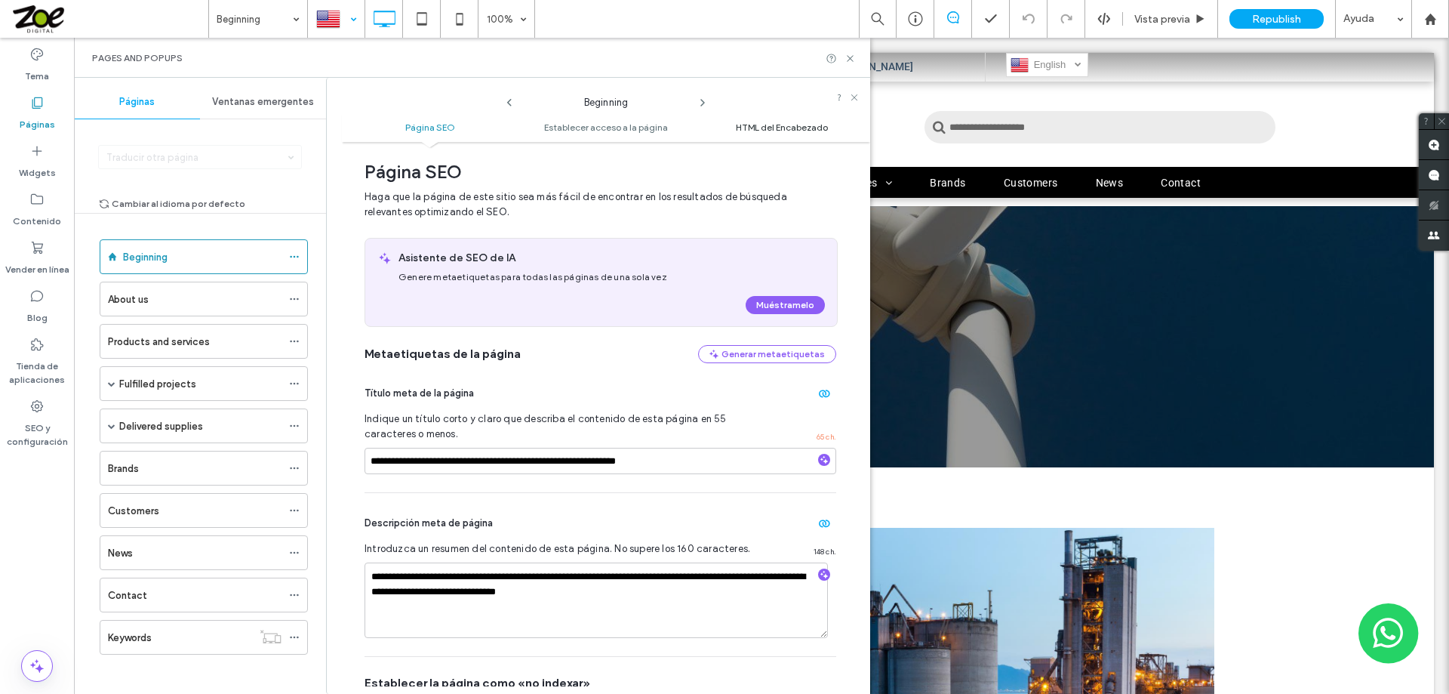
click at [771, 125] on span "HTML del Encabezado" at bounding box center [782, 127] width 92 height 11
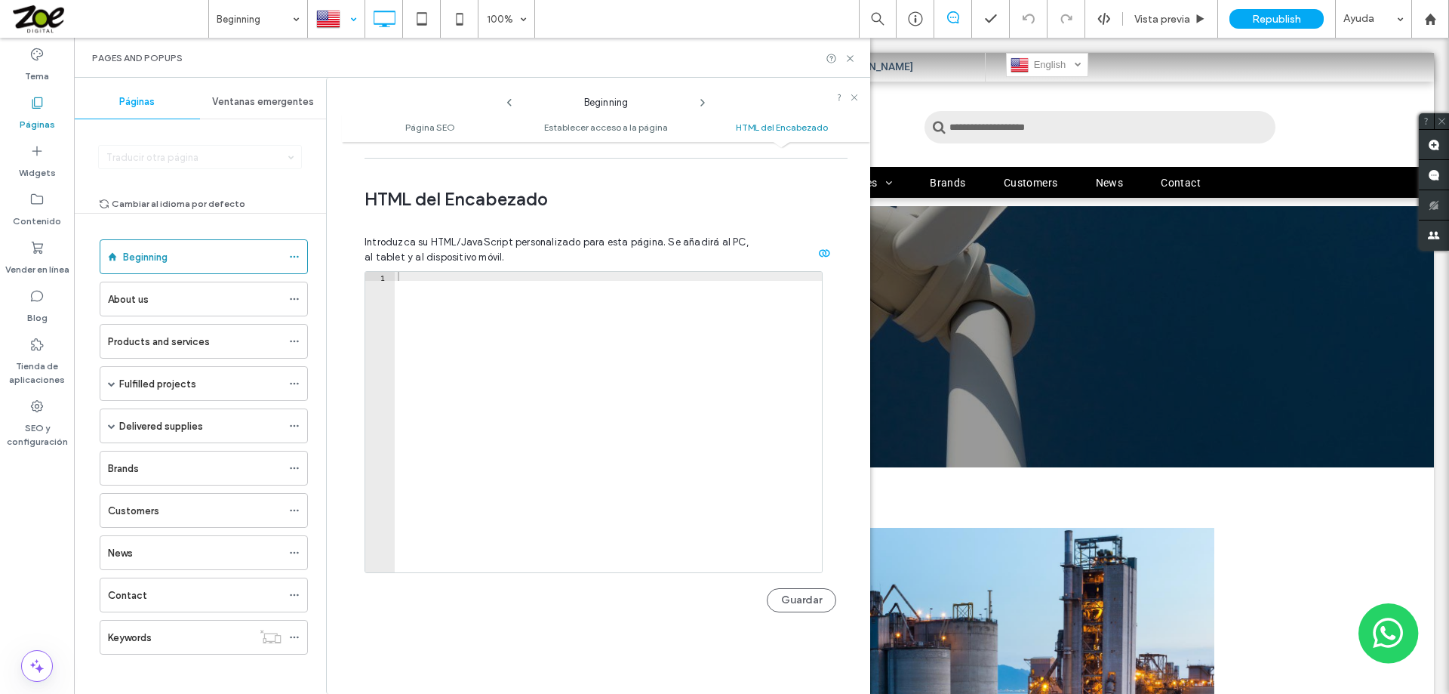
scroll to position [1407, 0]
click at [848, 58] on icon at bounding box center [850, 58] width 11 height 11
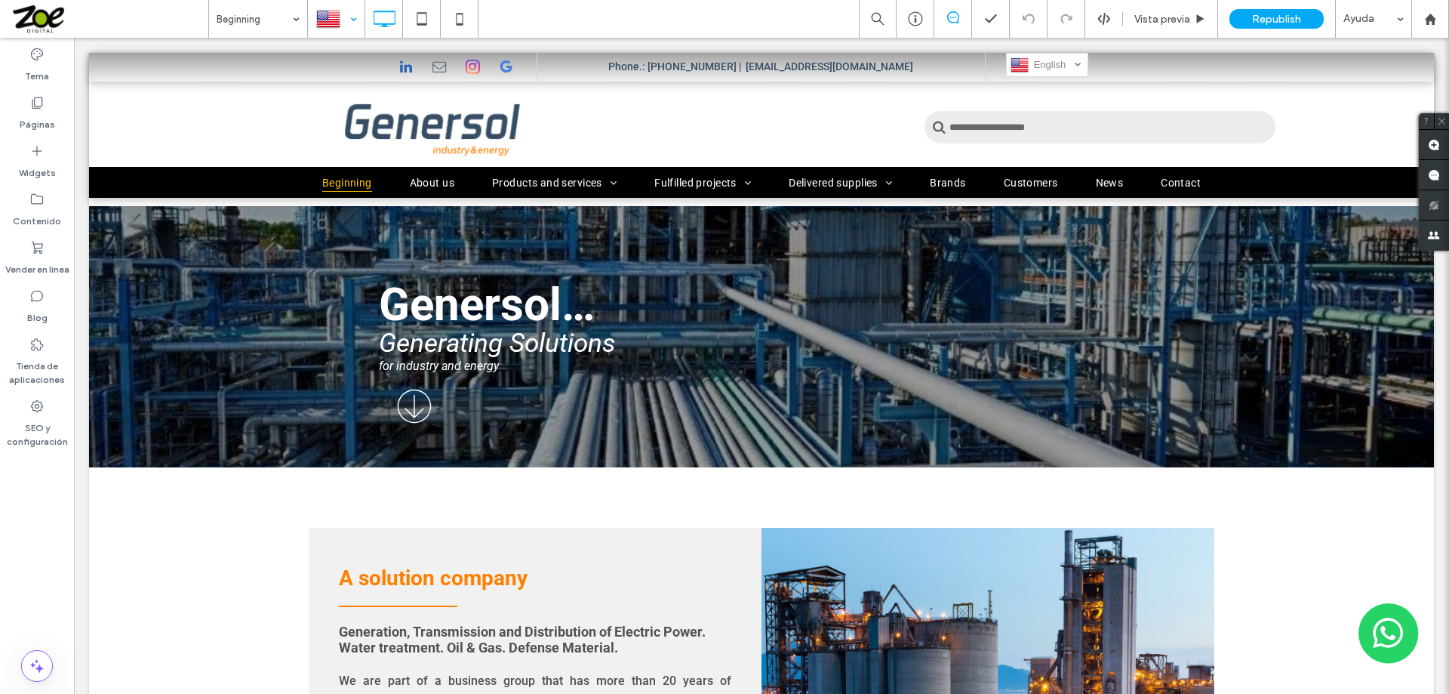
click at [351, 18] on div at bounding box center [336, 19] width 55 height 36
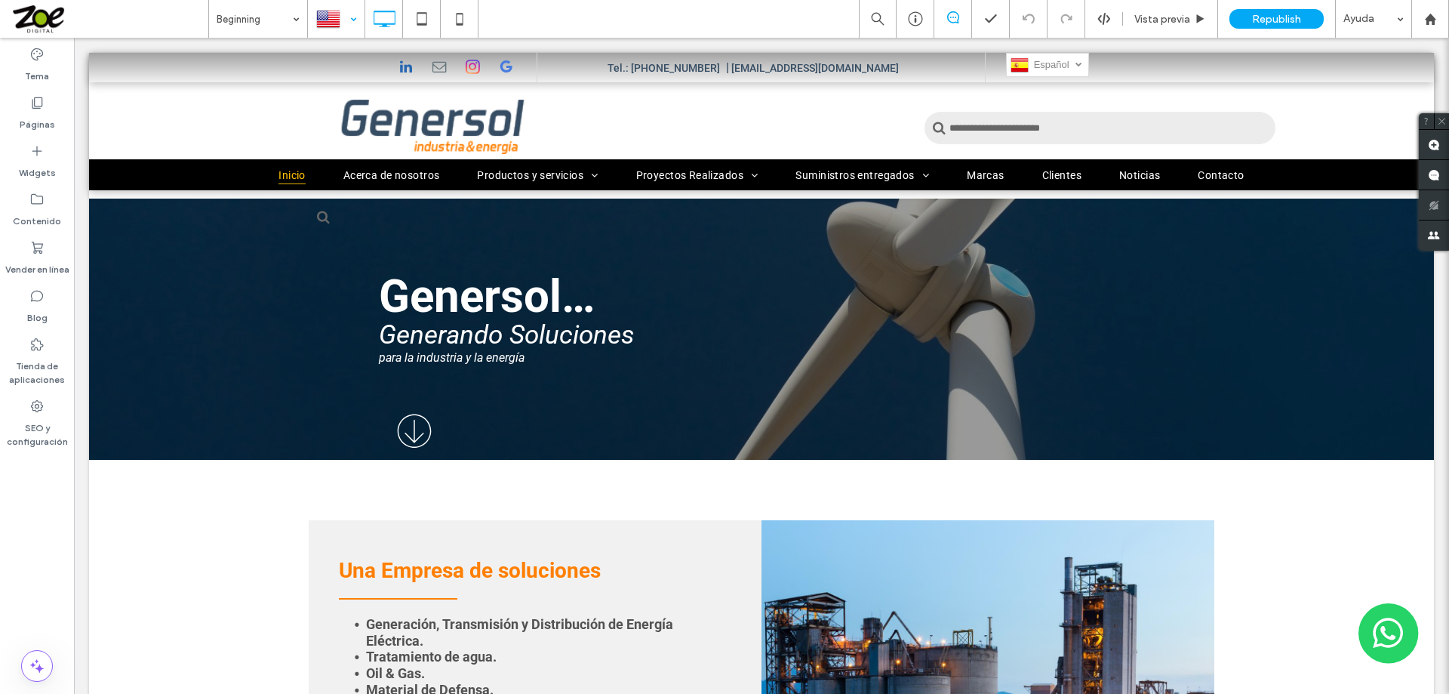
scroll to position [0, 0]
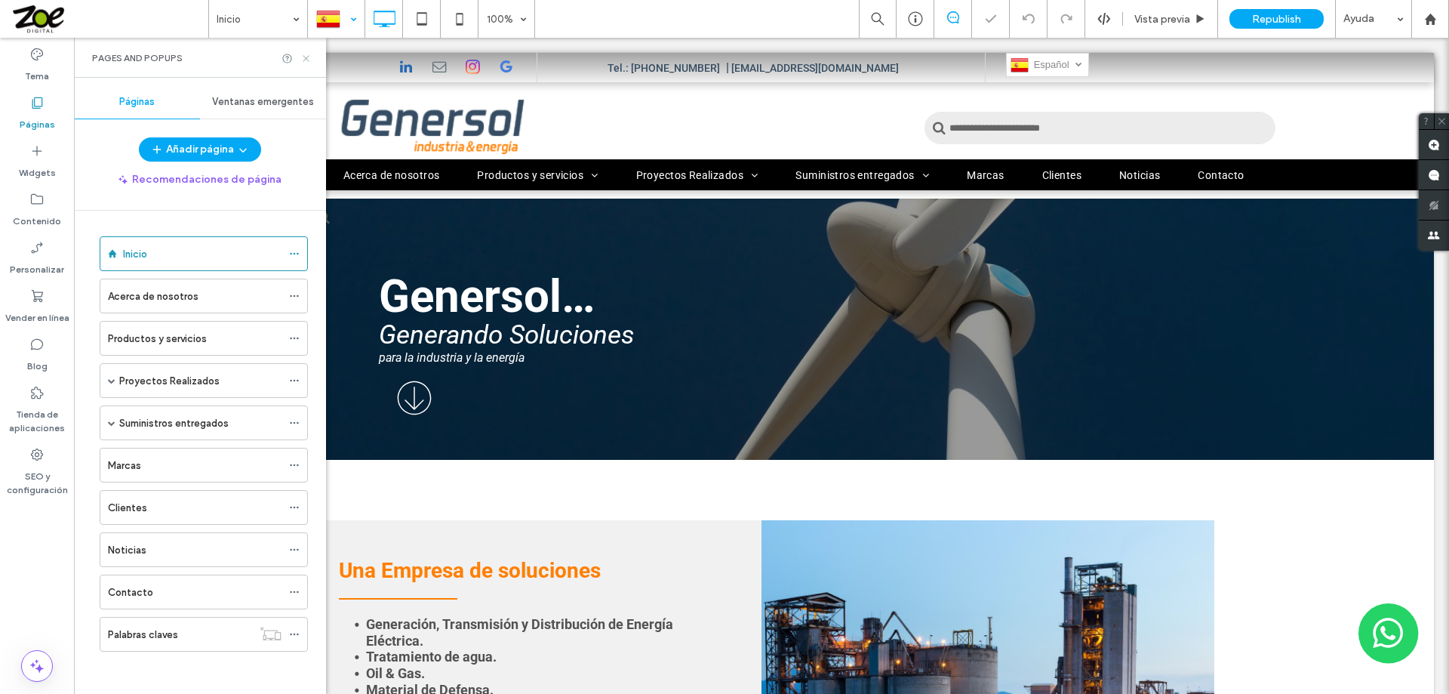
click at [308, 58] on icon at bounding box center [305, 58] width 11 height 11
